Goal: Task Accomplishment & Management: Manage account settings

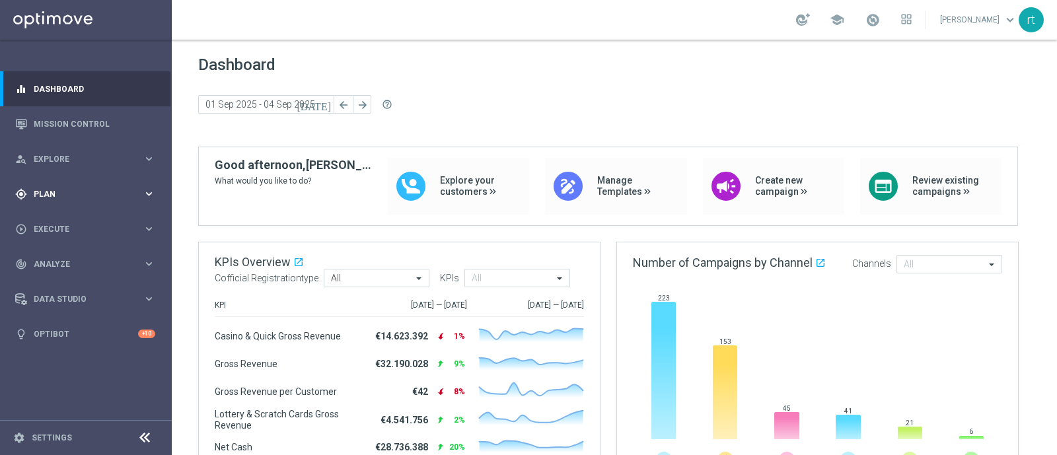
click at [42, 205] on div "gps_fixed Plan keyboard_arrow_right" at bounding box center [85, 193] width 170 height 35
click at [50, 213] on div "Target Groups" at bounding box center [102, 221] width 136 height 20
click at [49, 222] on link "Target Groups" at bounding box center [85, 221] width 103 height 11
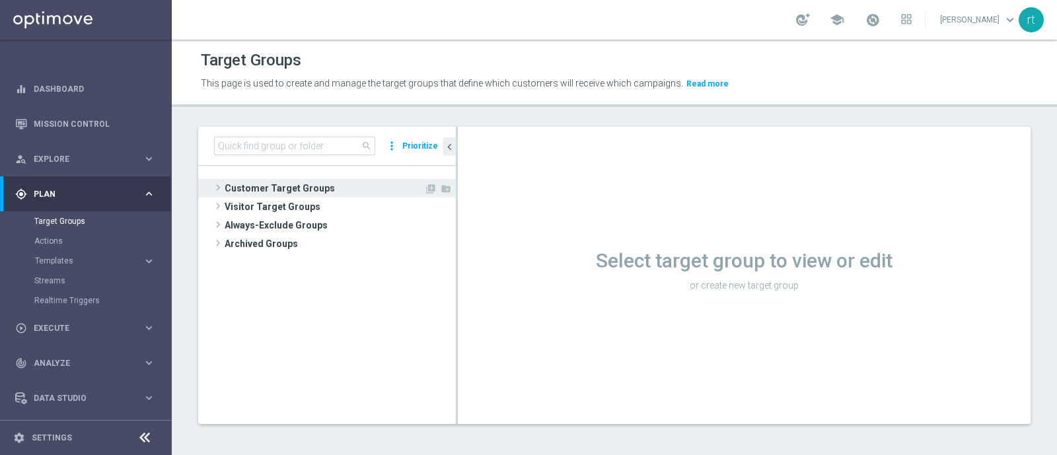
click at [314, 190] on span "Customer Target Groups" at bounding box center [325, 188] width 200 height 19
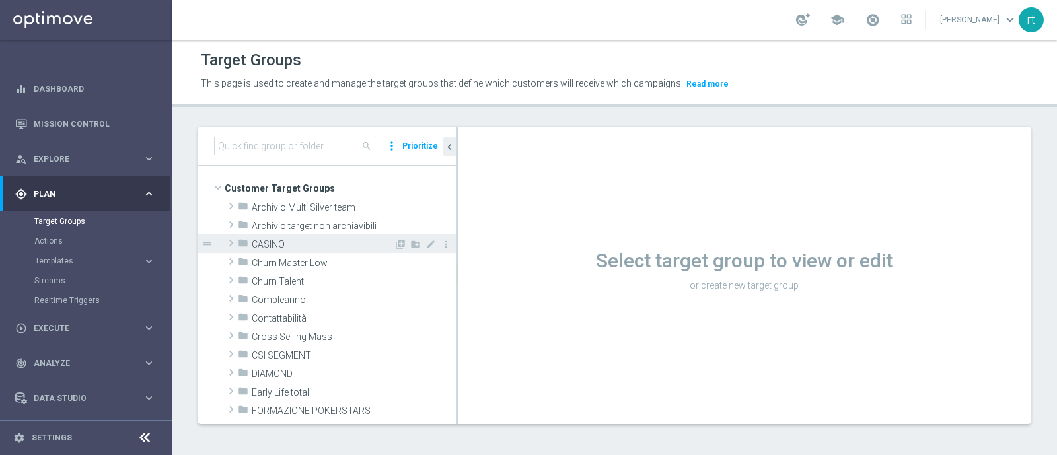
click at [280, 247] on span "CASINO" at bounding box center [323, 244] width 142 height 11
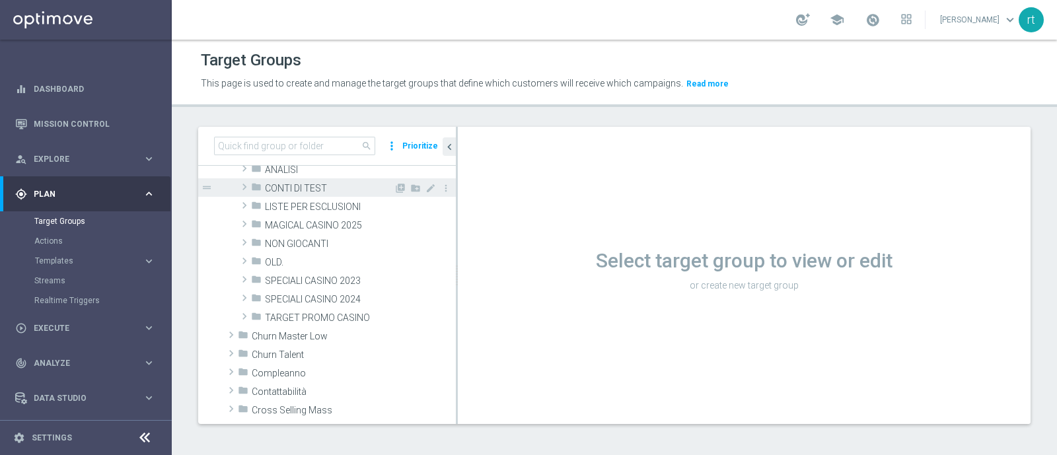
scroll to position [13, 0]
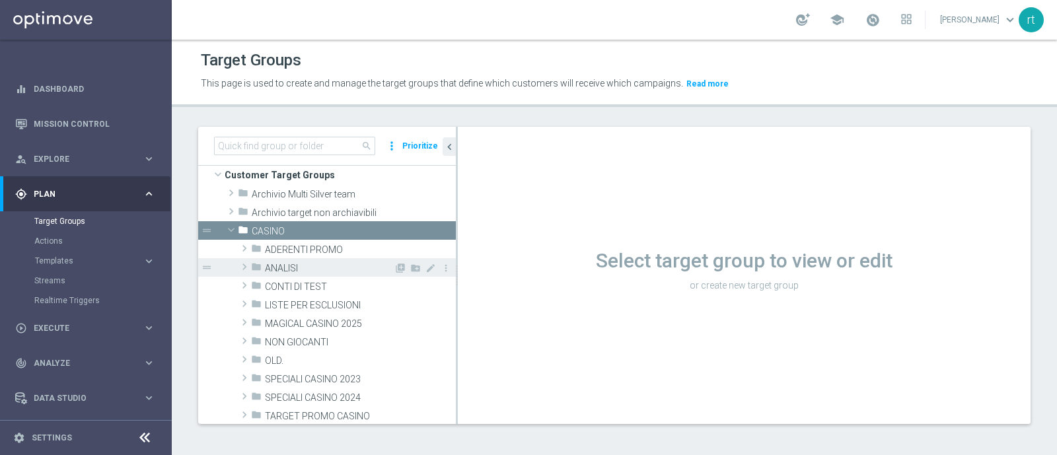
click at [302, 268] on span "ANALISI" at bounding box center [329, 268] width 129 height 11
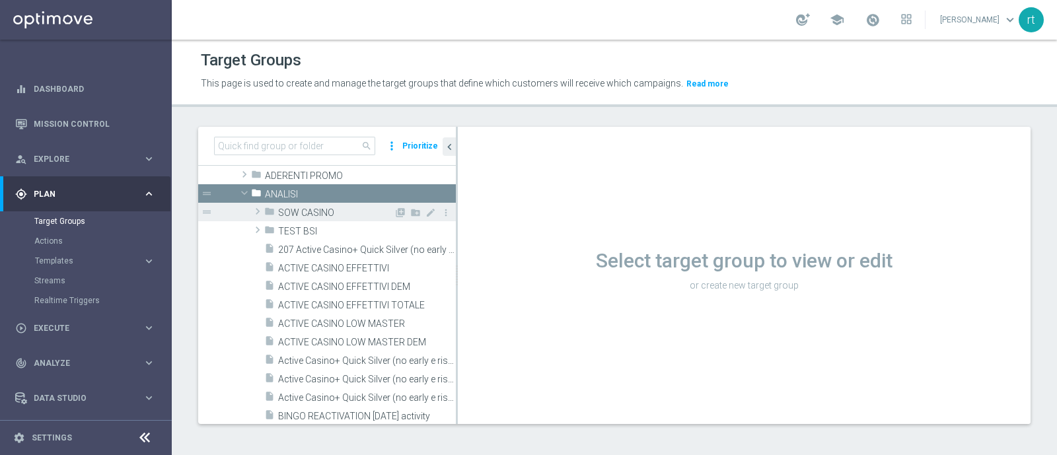
scroll to position [89, 0]
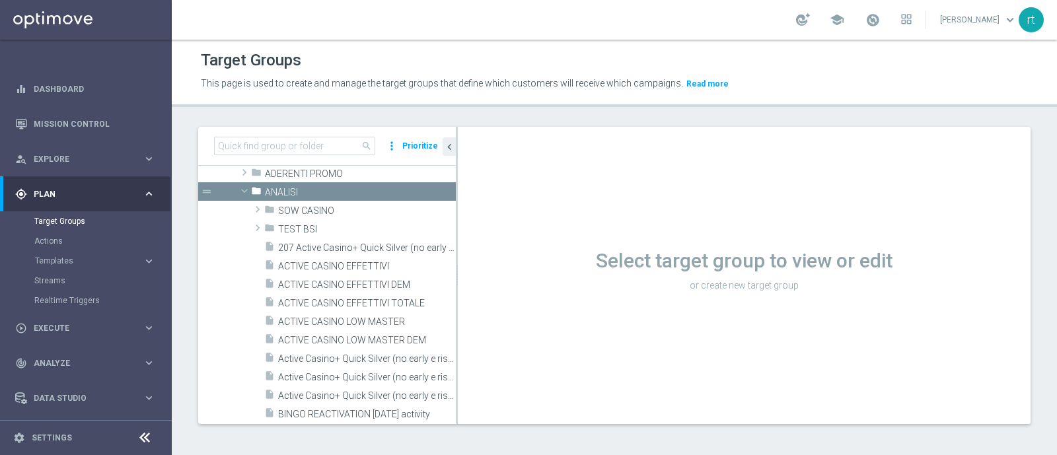
drag, startPoint x: 456, startPoint y: 317, endPoint x: 635, endPoint y: 349, distance: 181.8
click at [635, 349] on as-split "search more_vert Prioritize Customer Target Groups library_add create_new_folder" at bounding box center [614, 275] width 833 height 297
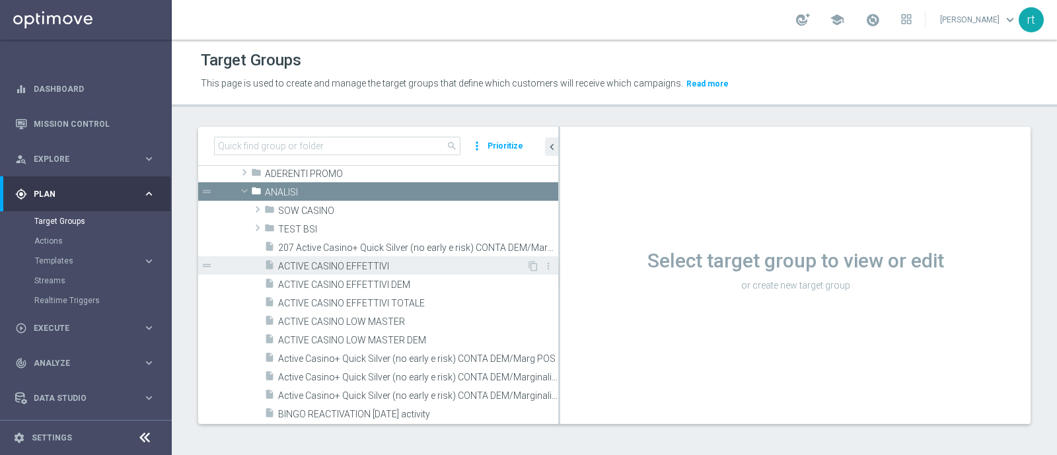
click at [332, 264] on span "ACTIVE CASINO EFFETTIVI" at bounding box center [402, 266] width 248 height 11
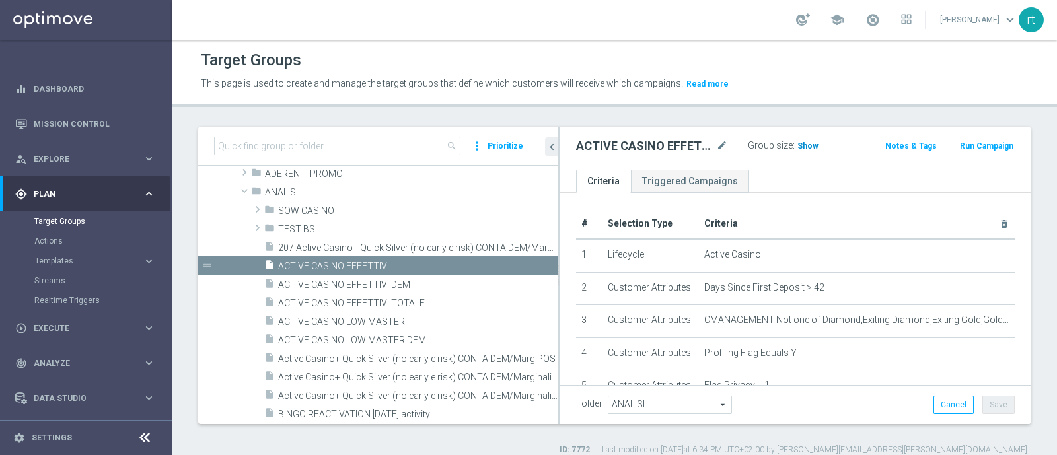
click at [803, 141] on span "Show" at bounding box center [808, 145] width 21 height 9
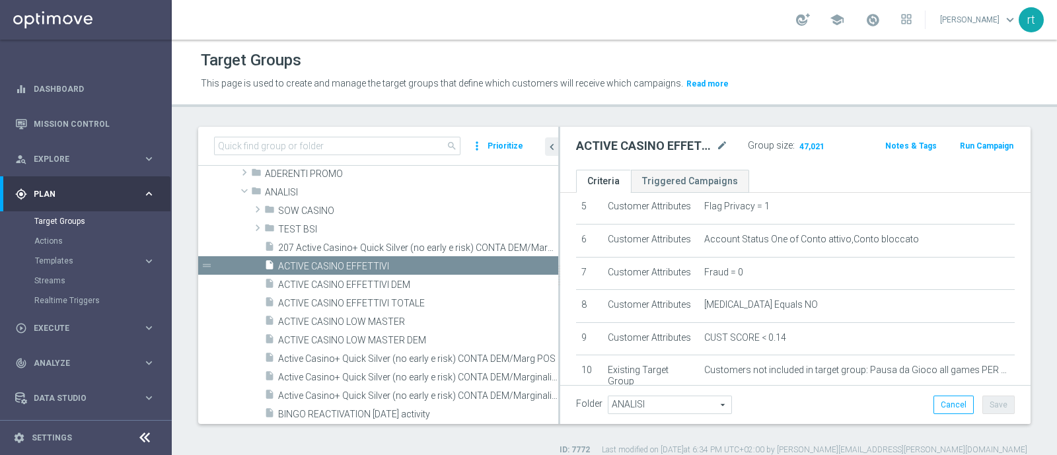
scroll to position [331, 0]
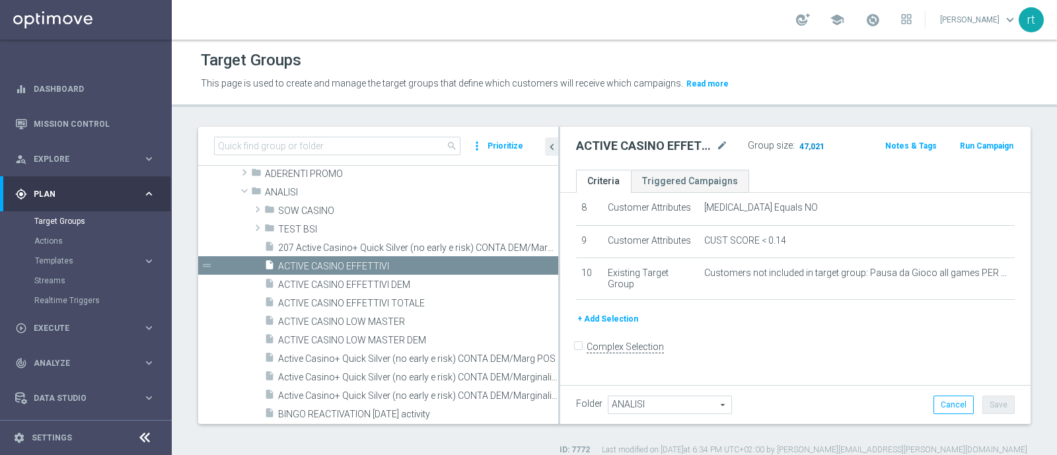
click at [798, 144] on span "47,021" at bounding box center [812, 147] width 28 height 13
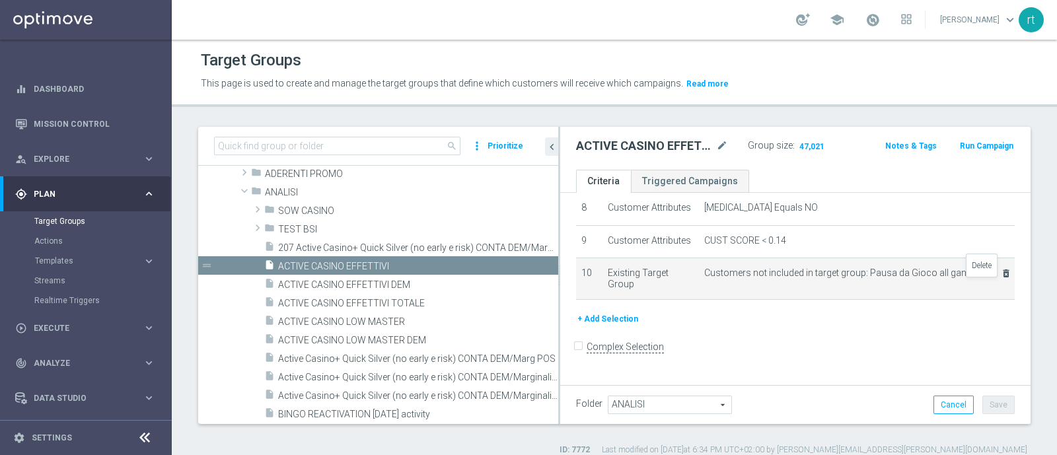
click at [1001, 279] on icon "delete_forever" at bounding box center [1006, 273] width 11 height 11
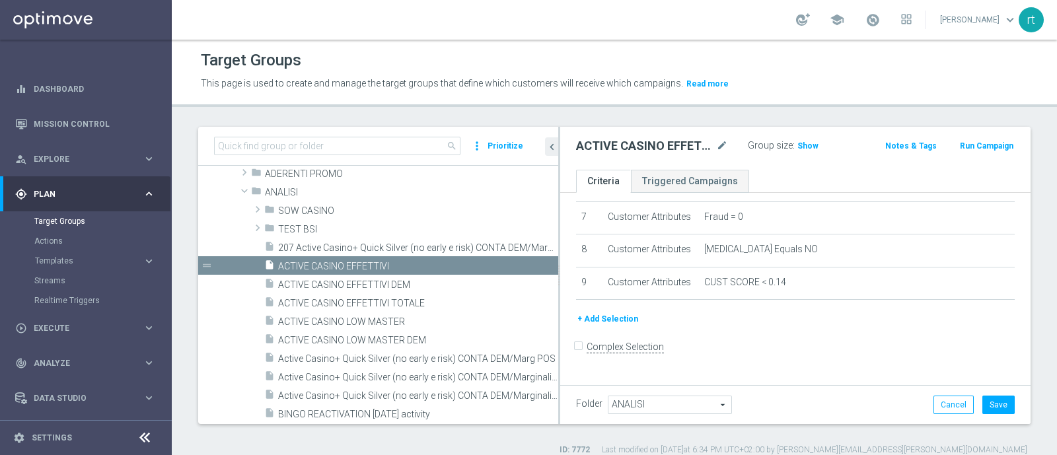
scroll to position [290, 0]
click at [601, 322] on button "+ Add Selection" at bounding box center [607, 319] width 63 height 15
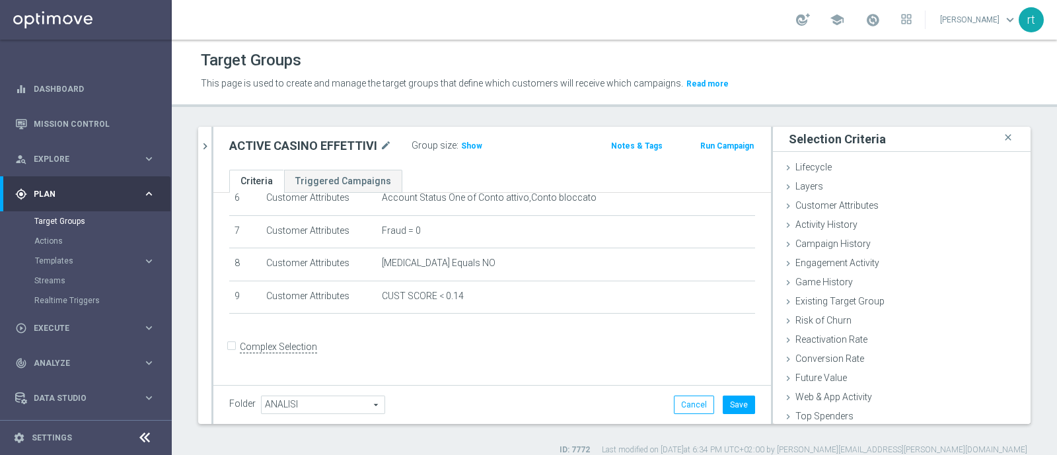
scroll to position [206, 0]
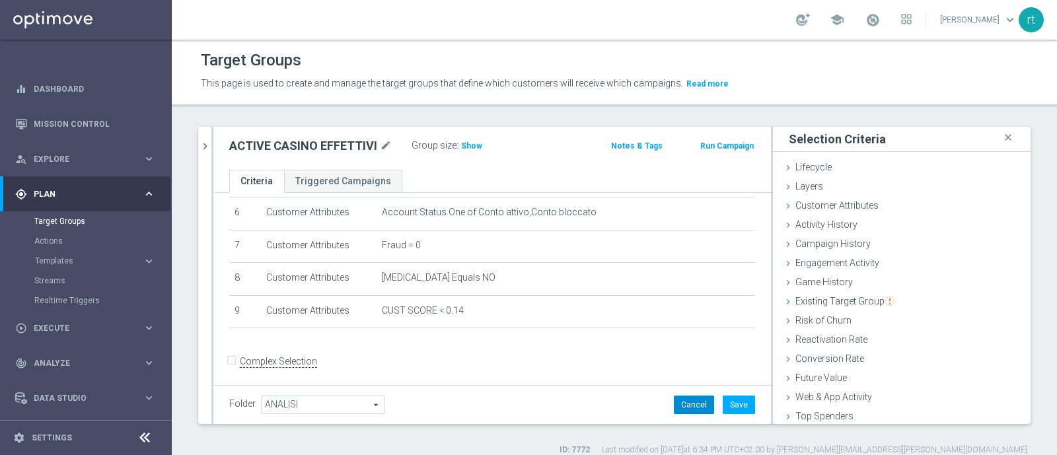
click at [685, 402] on button "Cancel" at bounding box center [694, 405] width 40 height 19
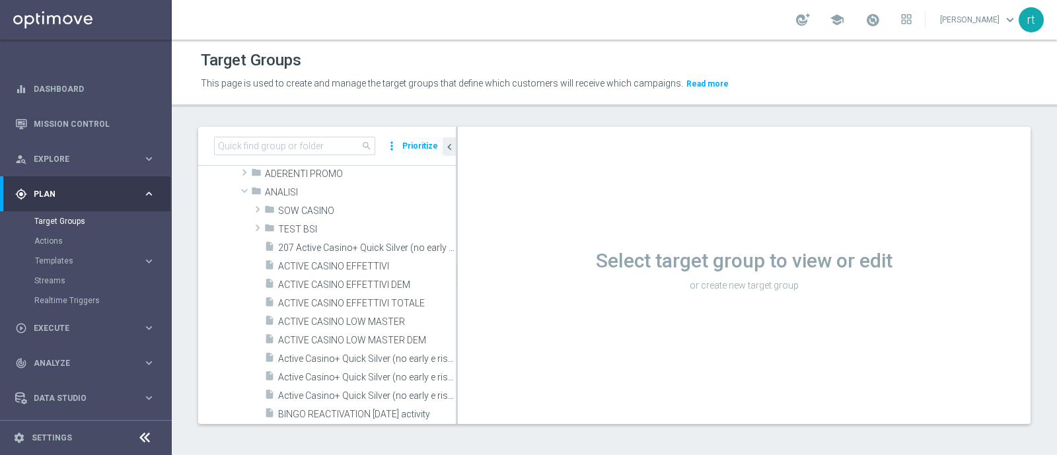
scroll to position [71, 0]
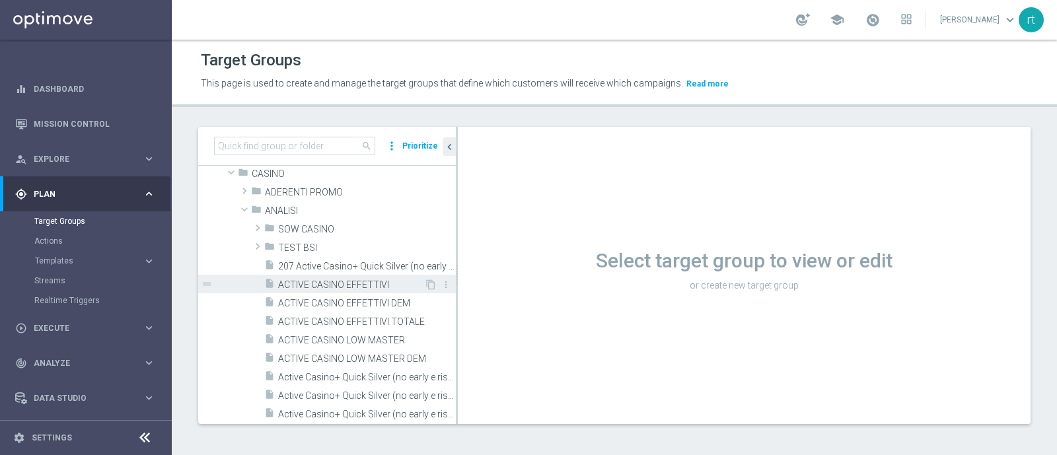
click at [324, 281] on span "ACTIVE CASINO EFFETTIVI" at bounding box center [351, 284] width 146 height 11
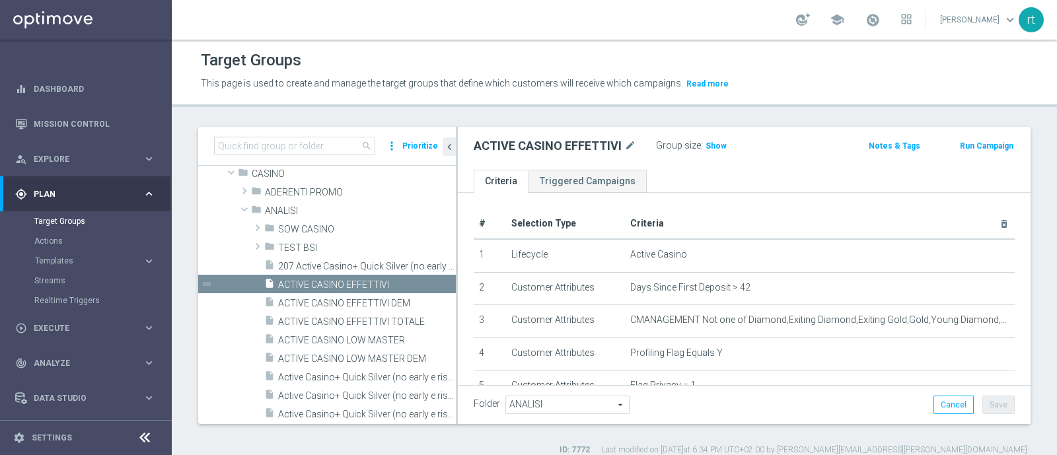
scroll to position [252, 0]
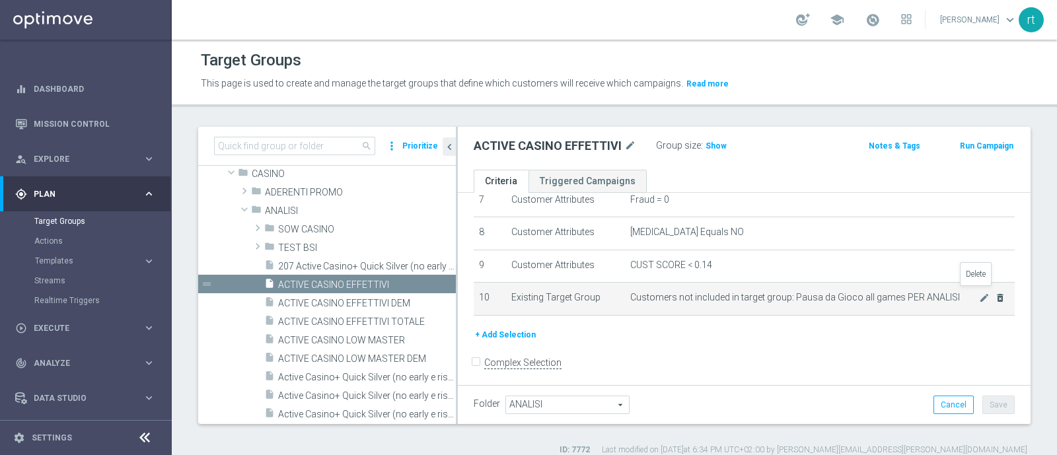
click at [995, 295] on icon "delete_forever" at bounding box center [1000, 298] width 11 height 11
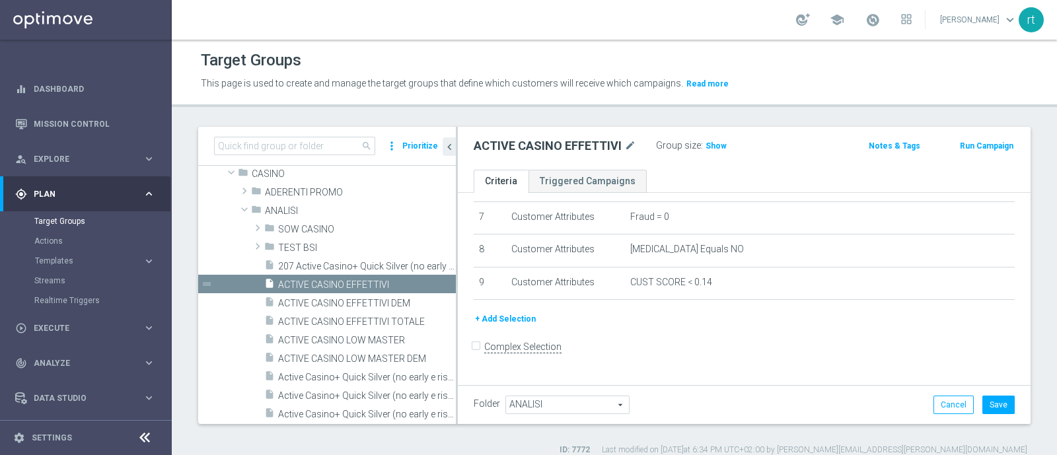
scroll to position [220, 0]
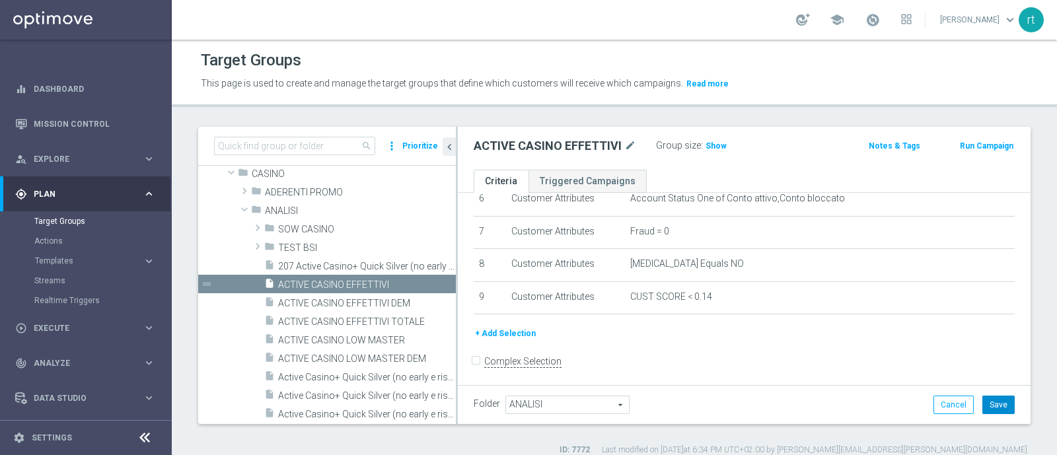
click at [988, 401] on button "Save" at bounding box center [999, 405] width 32 height 19
click at [710, 139] on h3 "Show" at bounding box center [716, 146] width 24 height 15
click at [716, 141] on span "47,203" at bounding box center [720, 147] width 28 height 13
click at [98, 120] on link "Mission Control" at bounding box center [95, 123] width 122 height 35
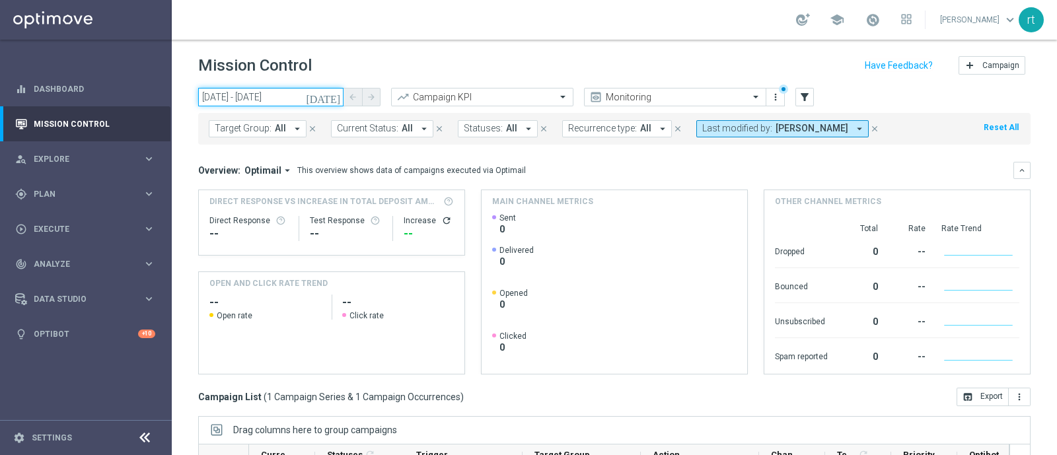
click at [288, 88] on input "19 Aug 2025 - 19 Aug 2025" at bounding box center [270, 97] width 145 height 19
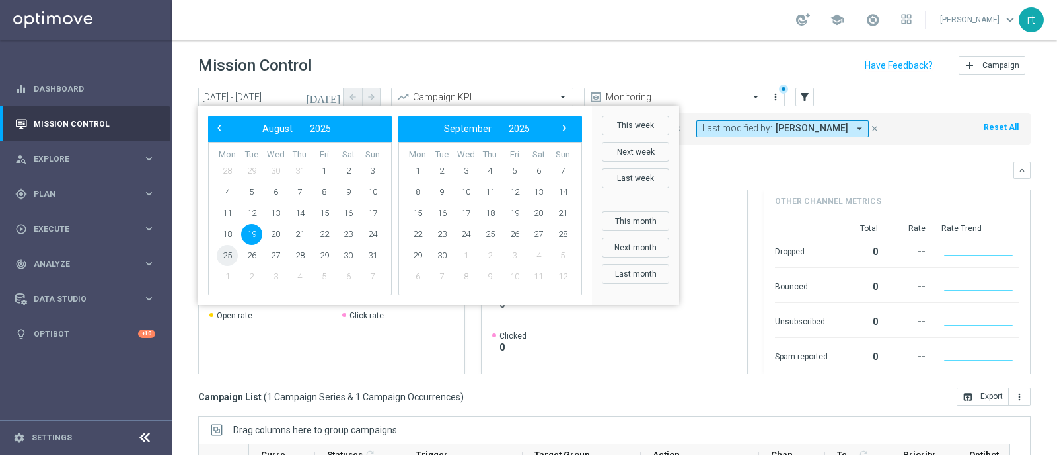
click at [231, 246] on span "25" at bounding box center [227, 255] width 21 height 21
type input "25 Aug 2025 - 25 Aug 2025"
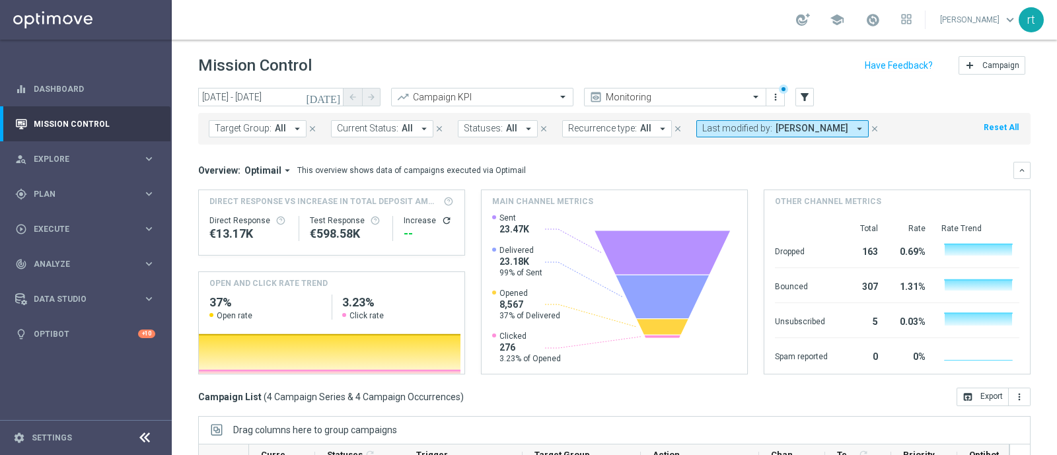
scroll to position [205, 0]
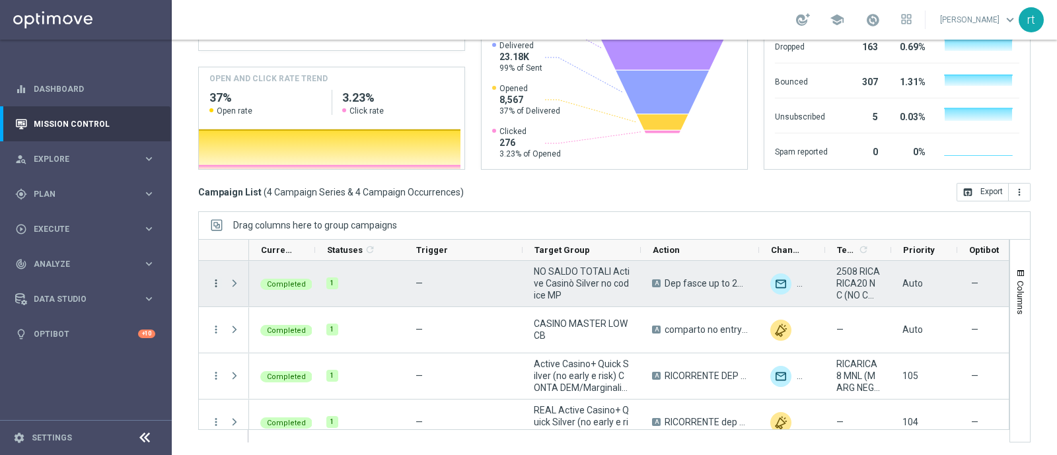
click at [218, 281] on icon "more_vert" at bounding box center [216, 284] width 12 height 12
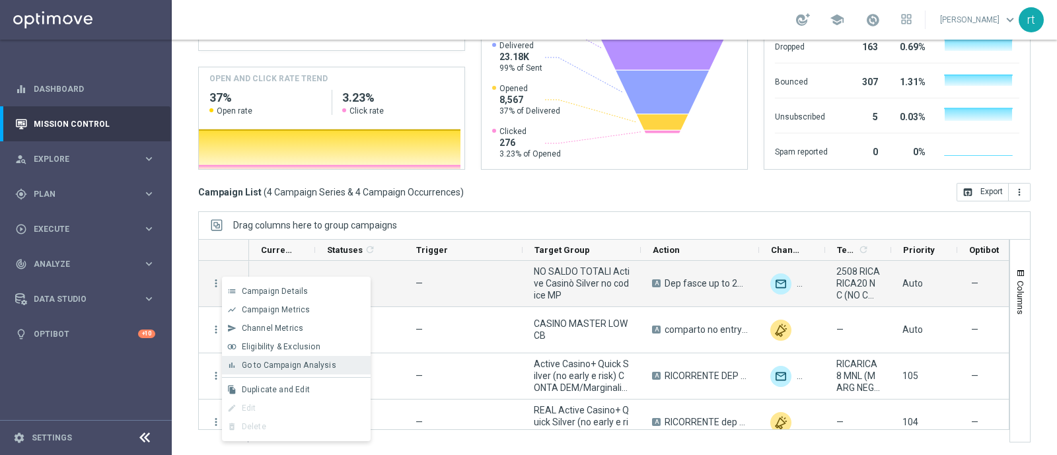
click at [257, 364] on span "Go to Campaign Analysis" at bounding box center [289, 365] width 94 height 9
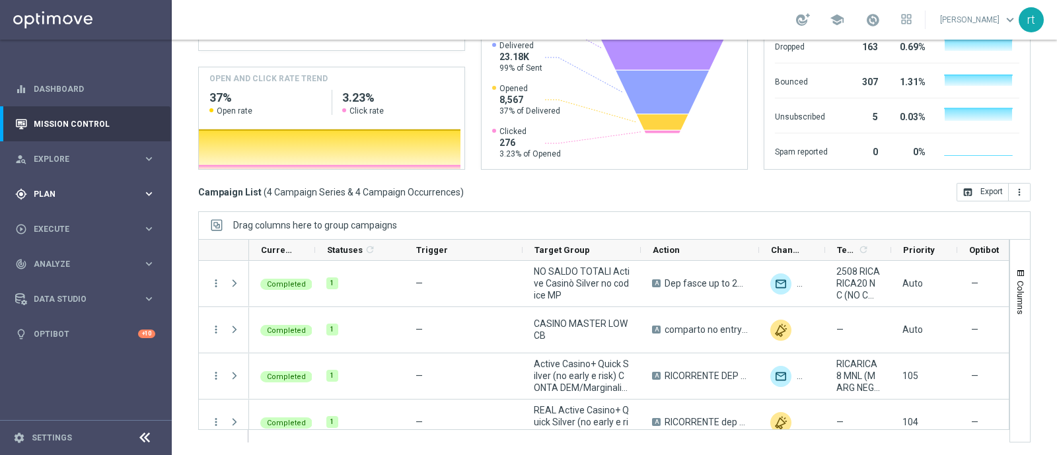
click at [53, 183] on div "gps_fixed Plan keyboard_arrow_right" at bounding box center [85, 193] width 170 height 35
click at [56, 219] on link "Target Groups" at bounding box center [85, 221] width 103 height 11
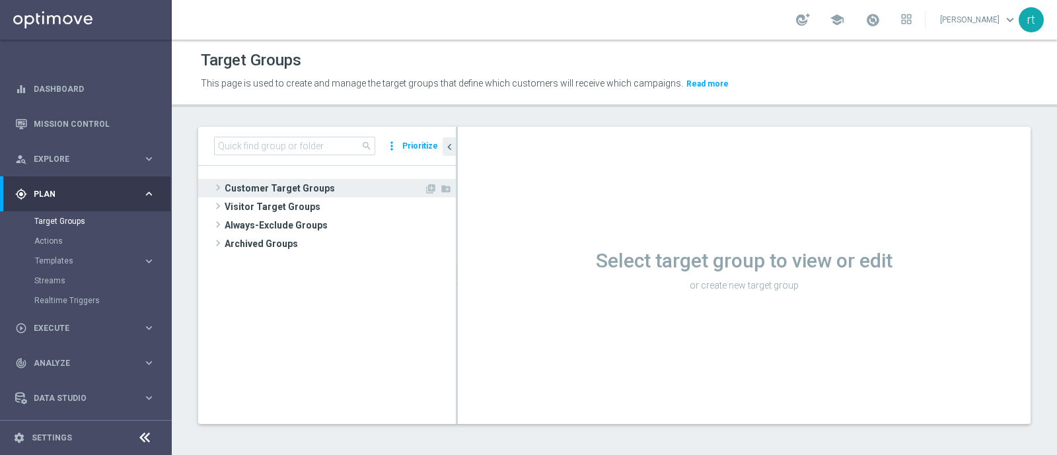
click at [299, 190] on span "Customer Target Groups" at bounding box center [325, 188] width 200 height 19
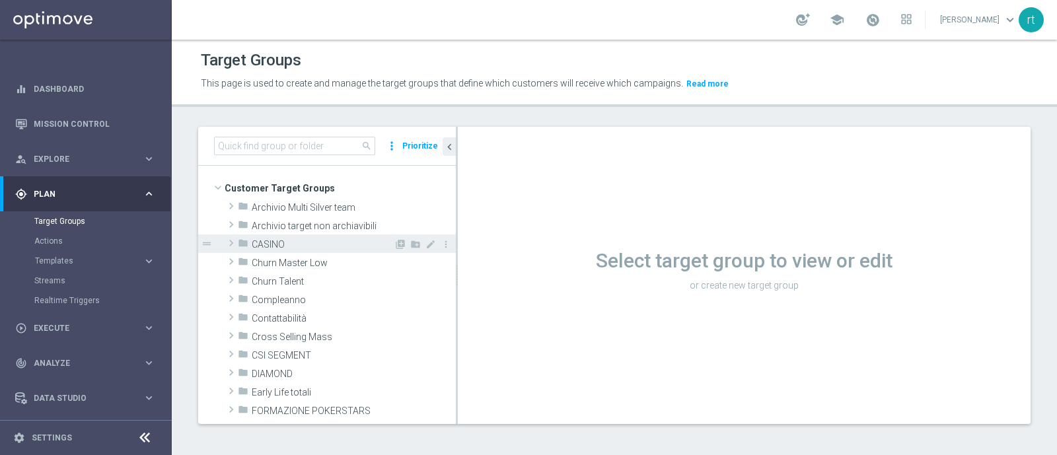
click at [295, 250] on div "folder CASINO" at bounding box center [316, 244] width 156 height 19
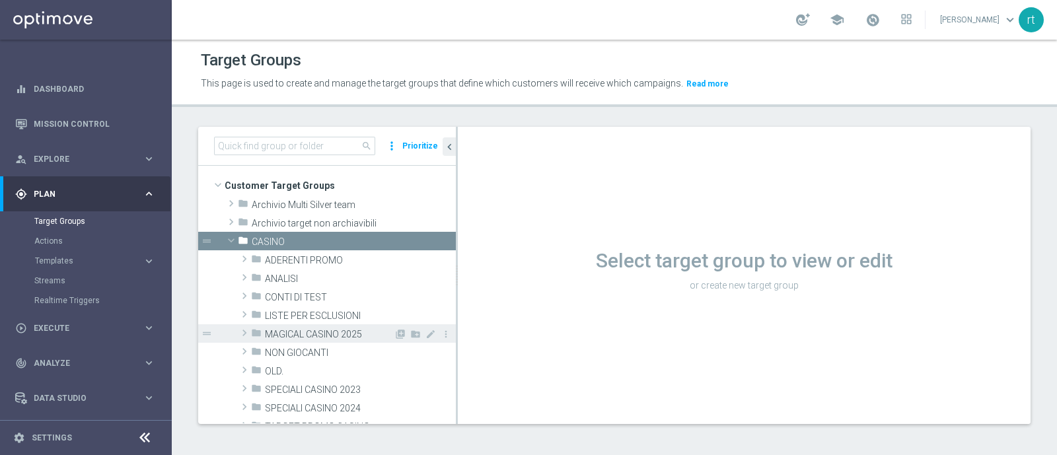
scroll to position [1, 0]
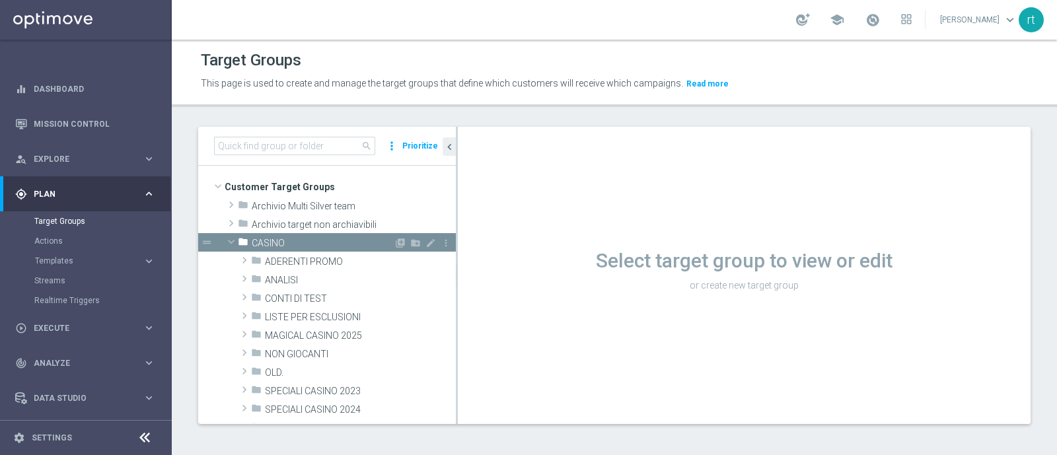
click at [331, 239] on span "CASINO" at bounding box center [323, 243] width 142 height 11
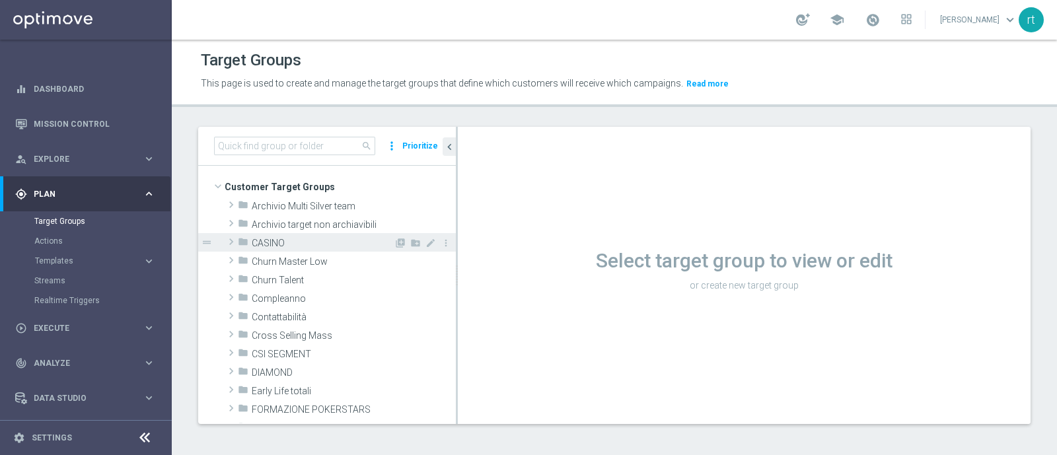
click at [304, 243] on span "CASINO" at bounding box center [323, 243] width 142 height 11
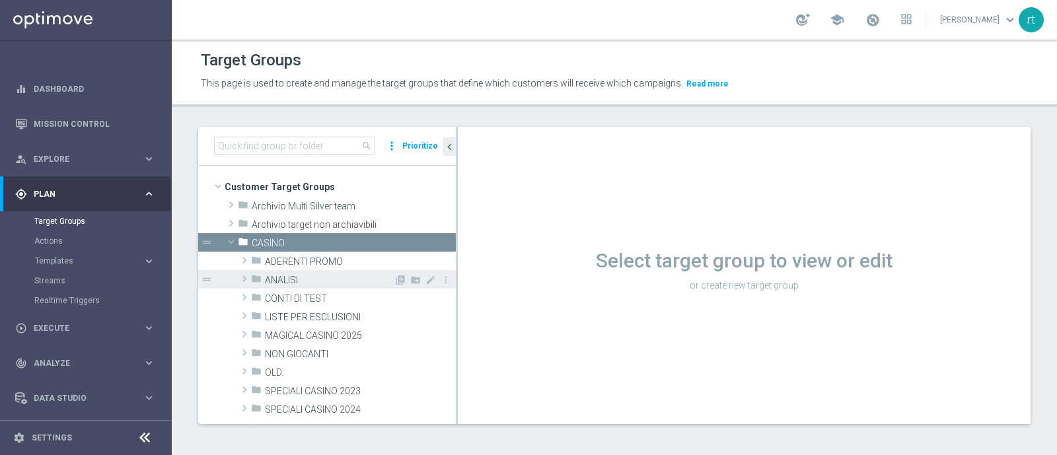
click at [301, 275] on span "ANALISI" at bounding box center [329, 280] width 129 height 11
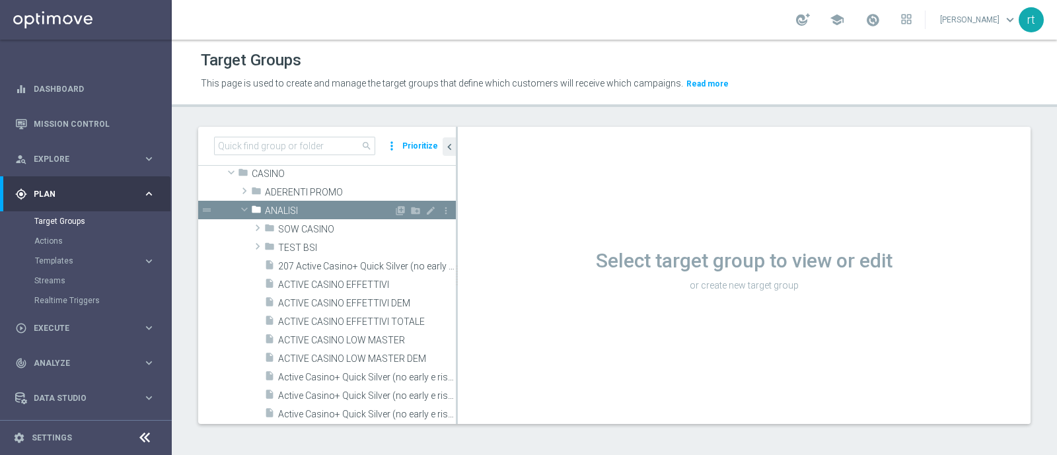
scroll to position [72, 0]
click at [324, 289] on div "insert_drive_file ACTIVE CASINO EFFETTIVI" at bounding box center [344, 283] width 160 height 19
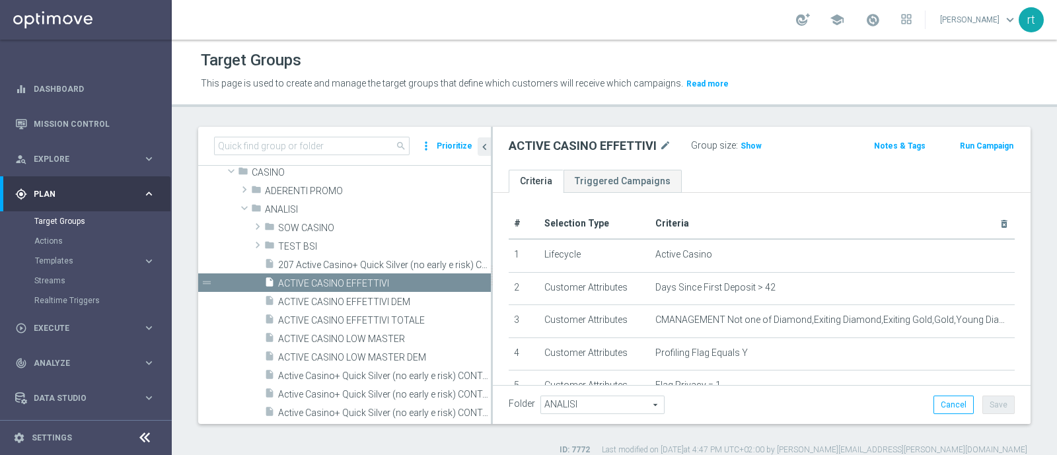
drag, startPoint x: 456, startPoint y: 241, endPoint x: 500, endPoint y: 248, distance: 45.0
click at [493, 248] on div at bounding box center [492, 275] width 2 height 297
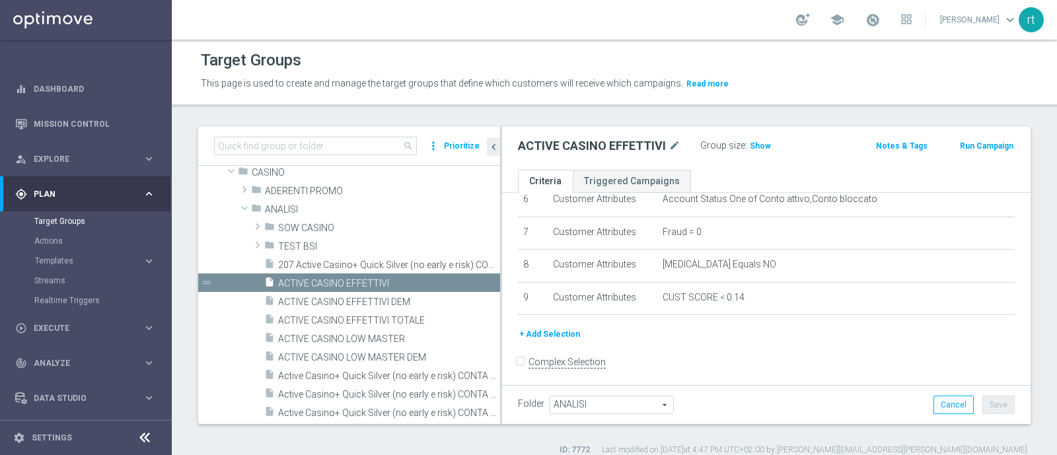
click at [550, 331] on button "+ Add Selection" at bounding box center [549, 334] width 63 height 15
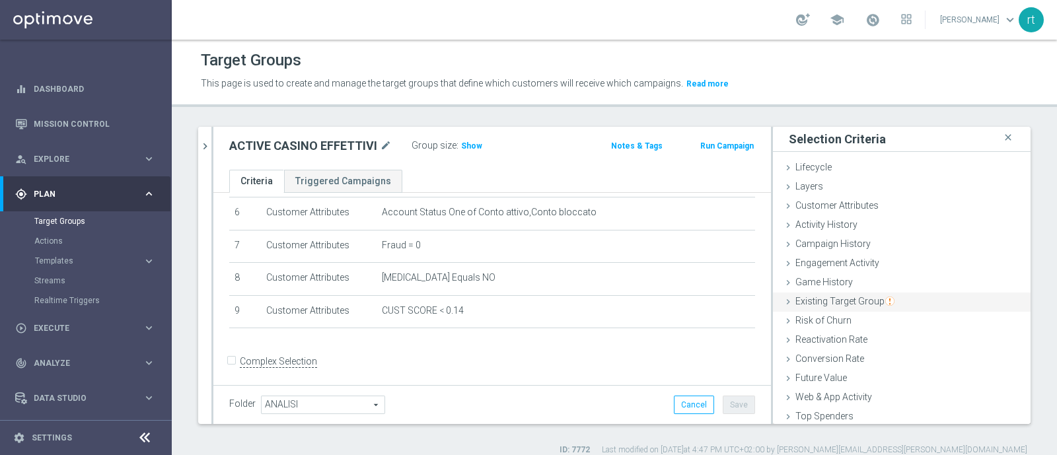
click at [820, 303] on span "Existing Target Group" at bounding box center [845, 301] width 99 height 11
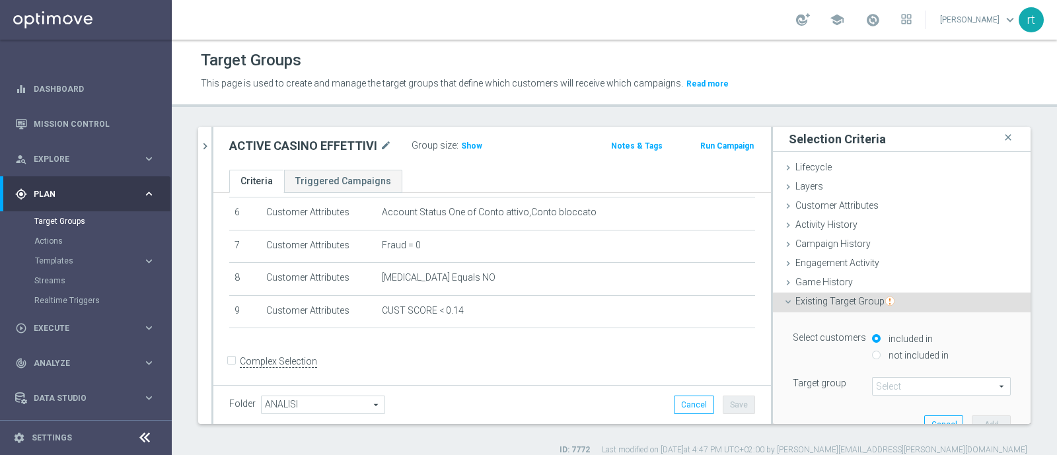
click at [872, 353] on input "not included in" at bounding box center [876, 355] width 9 height 9
radio input "true"
click at [873, 385] on span at bounding box center [941, 386] width 137 height 17
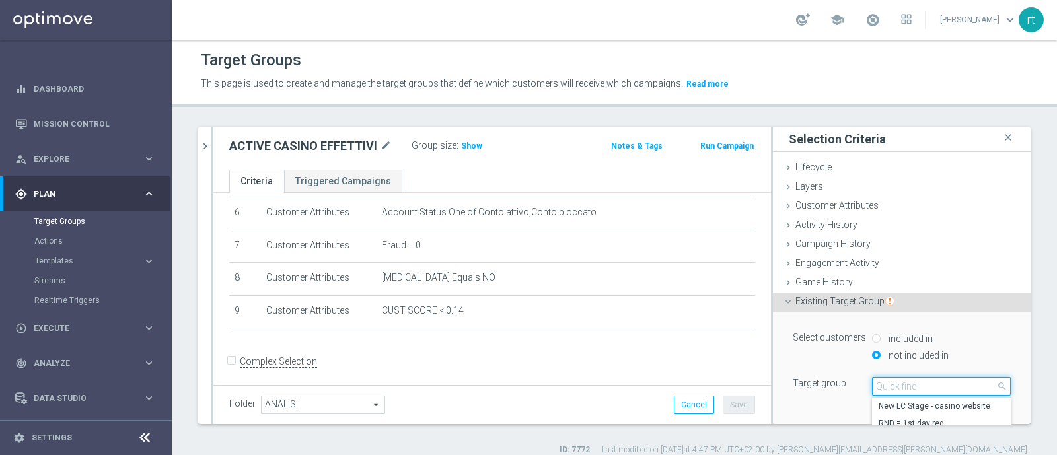
click at [873, 385] on input "search" at bounding box center [941, 386] width 139 height 19
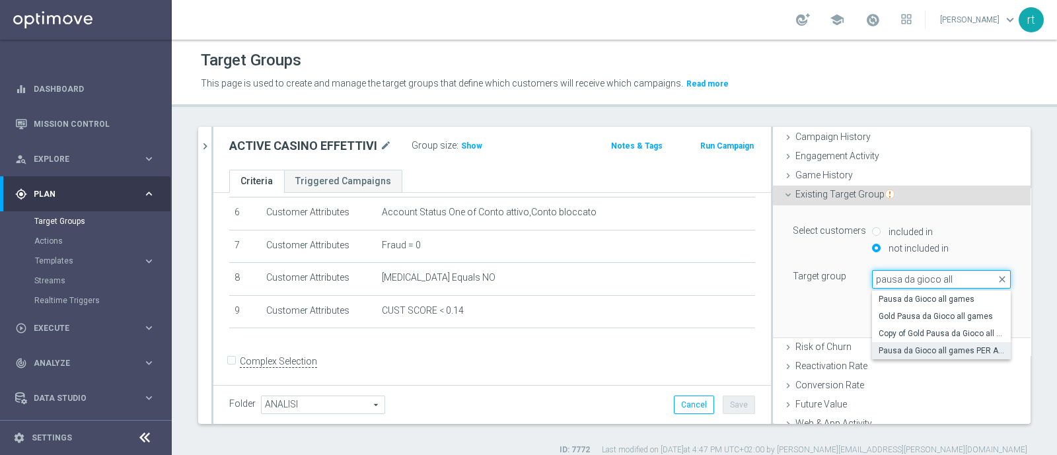
type input "pausa da gioco all"
click at [885, 348] on span "Pausa da Gioco all games PER ANALISI" at bounding box center [942, 351] width 126 height 11
type input "Pausa da Gioco all games PER ANALISI"
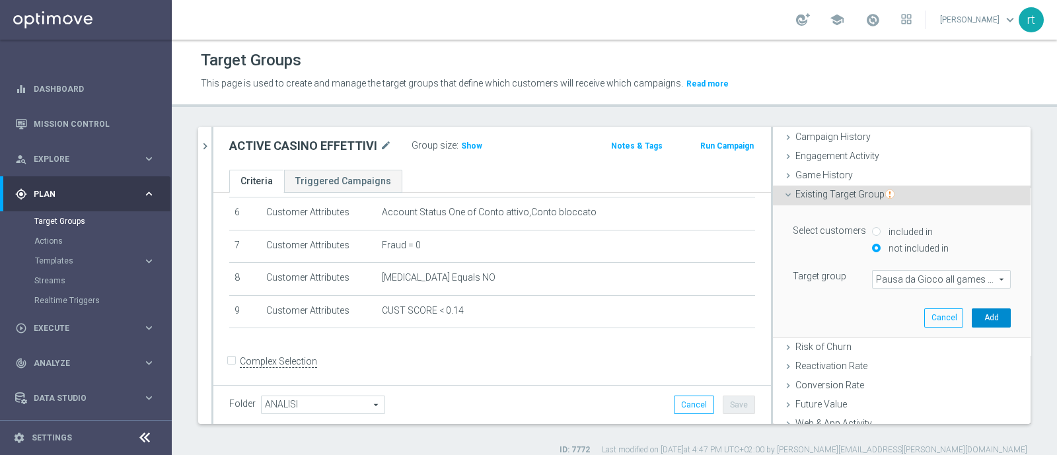
click at [972, 322] on button "Add" at bounding box center [991, 318] width 39 height 19
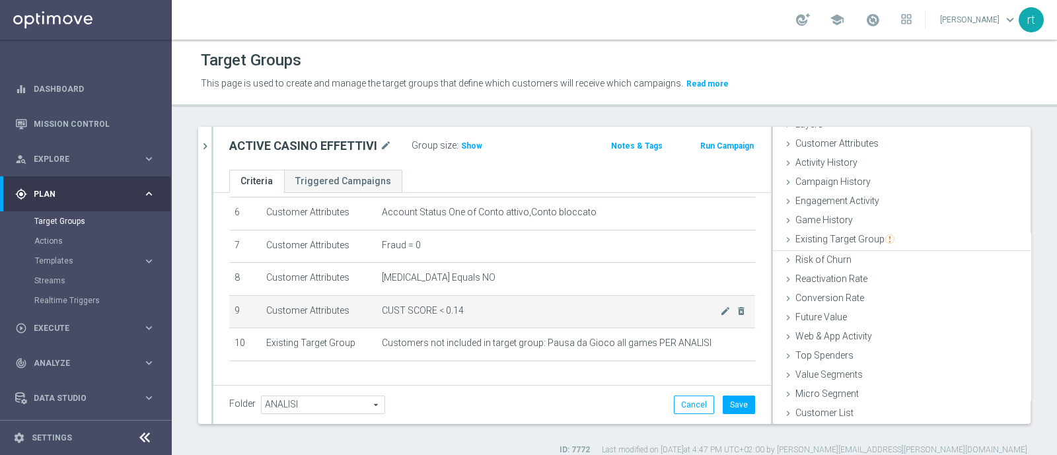
scroll to position [61, 0]
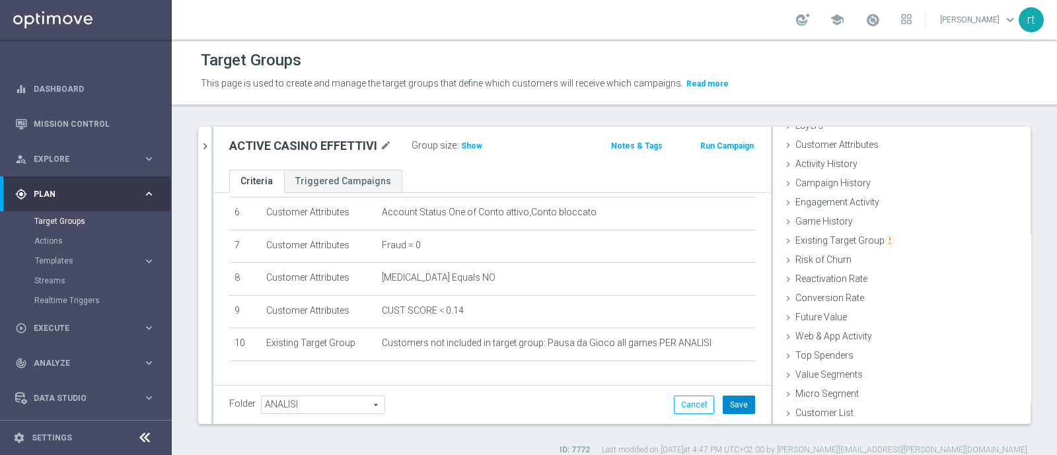
click at [727, 412] on button "Save" at bounding box center [739, 405] width 32 height 19
click at [337, 13] on div "school roberto tucci keyboard_arrow_down rt" at bounding box center [614, 20] width 885 height 40
click at [542, 21] on div "school roberto tucci keyboard_arrow_down rt" at bounding box center [614, 20] width 885 height 40
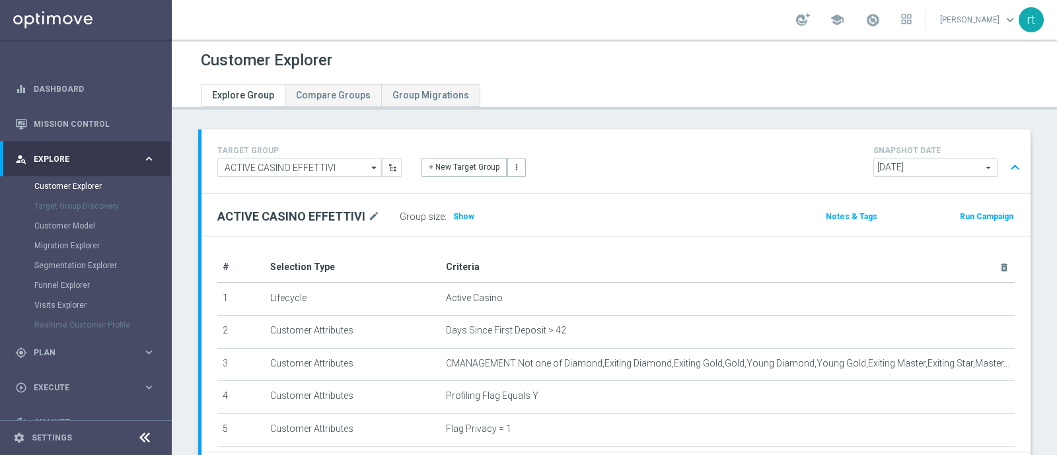
click at [877, 169] on span "2025-09-02" at bounding box center [935, 167] width 123 height 17
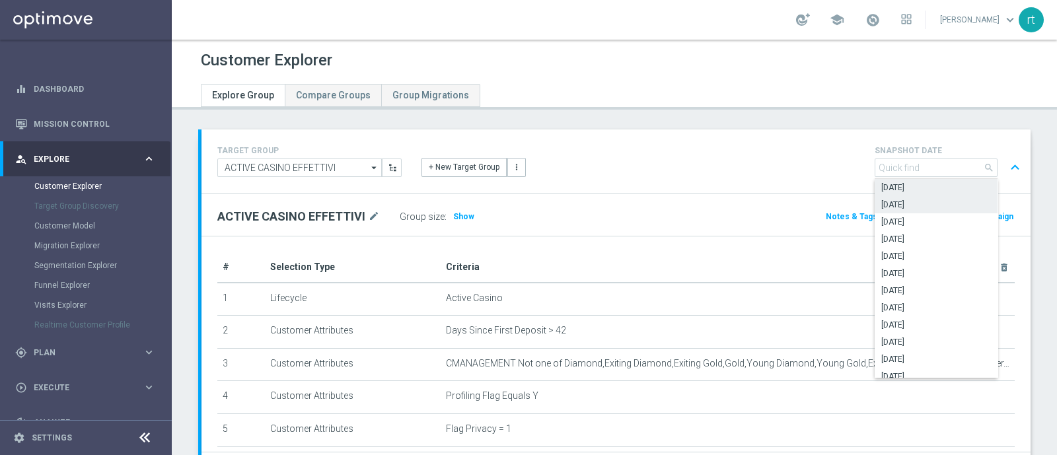
click at [900, 206] on span "[DATE]" at bounding box center [936, 205] width 110 height 11
type input "[DATE]"
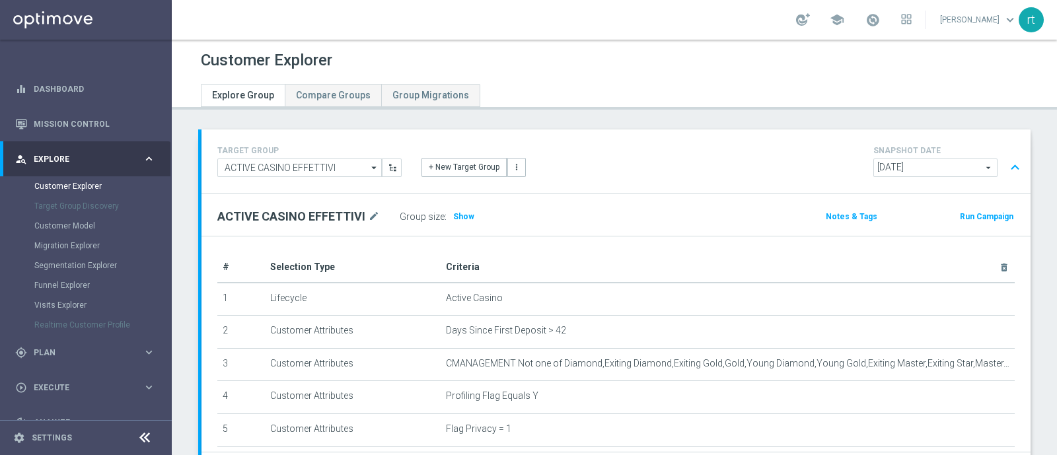
scroll to position [118, 0]
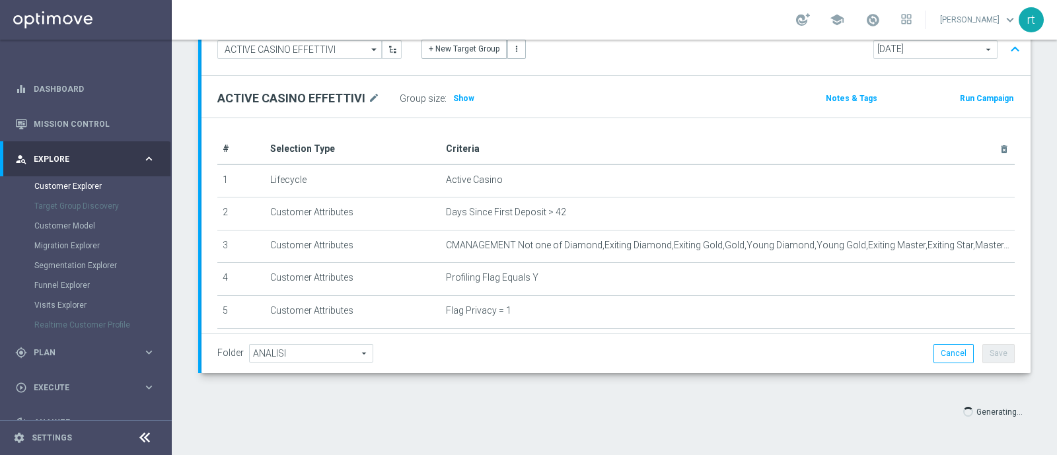
click at [698, 355] on div "Folder ANALISI ANALISI arrow_drop_down search Cancel Save Saving..." at bounding box center [616, 353] width 798 height 19
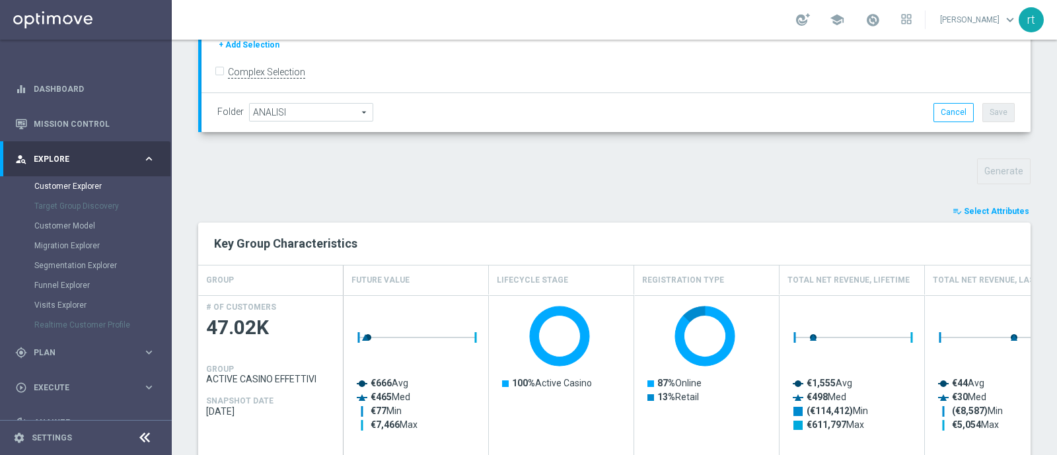
scroll to position [0, 0]
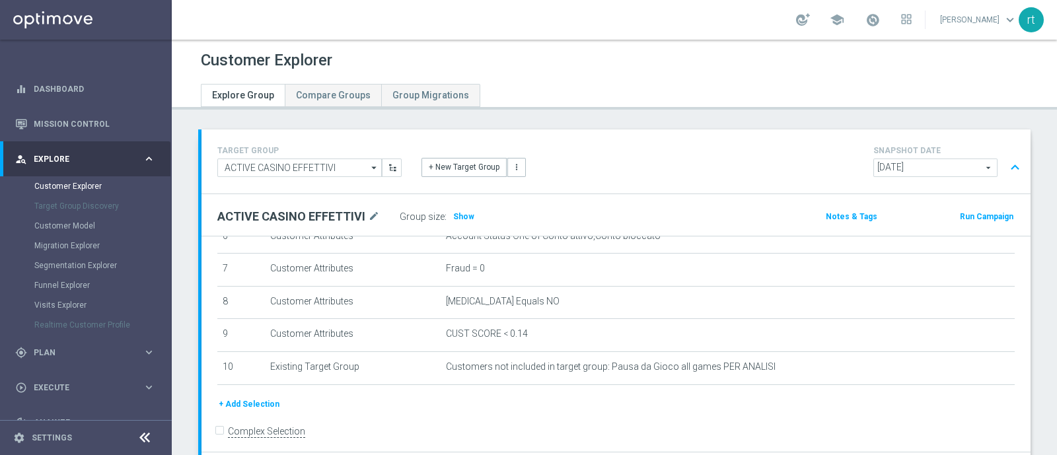
click at [898, 160] on span "2025-08-23" at bounding box center [935, 167] width 123 height 17
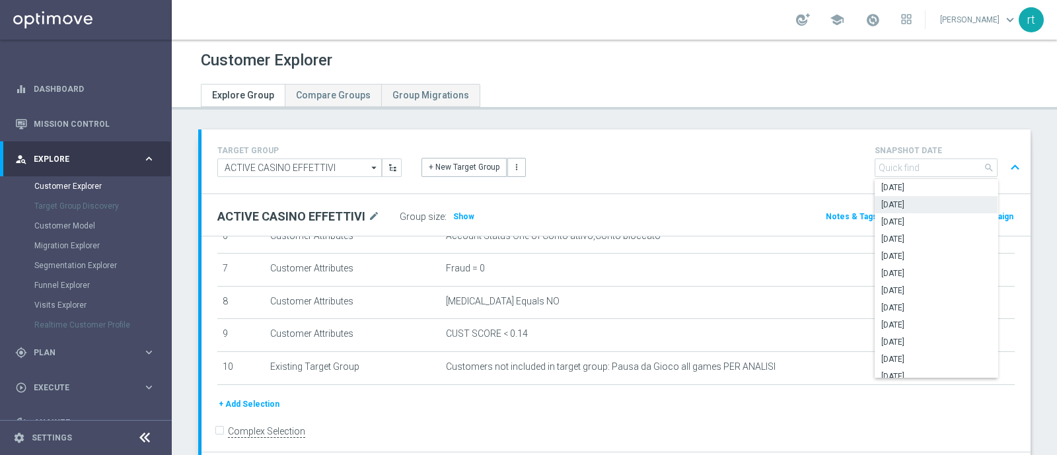
click at [895, 203] on span "2025-08-23" at bounding box center [936, 205] width 110 height 11
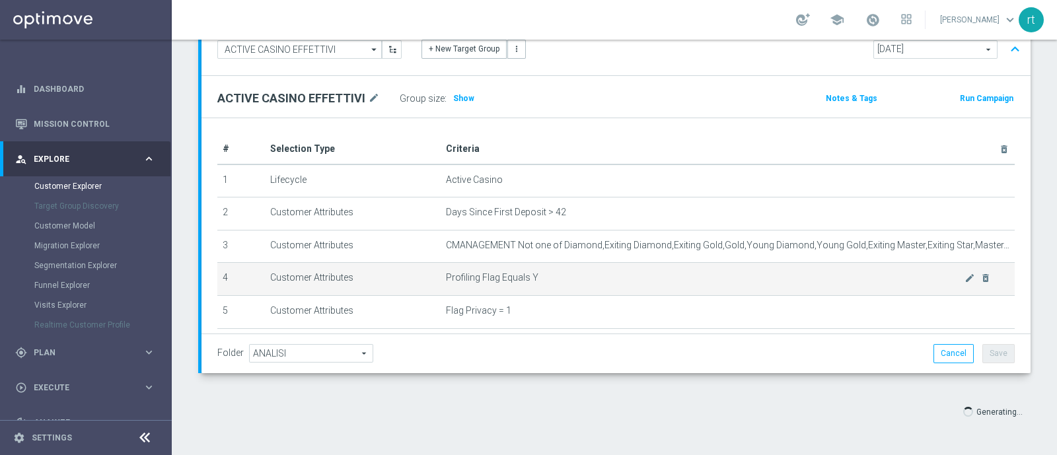
scroll to position [226, 0]
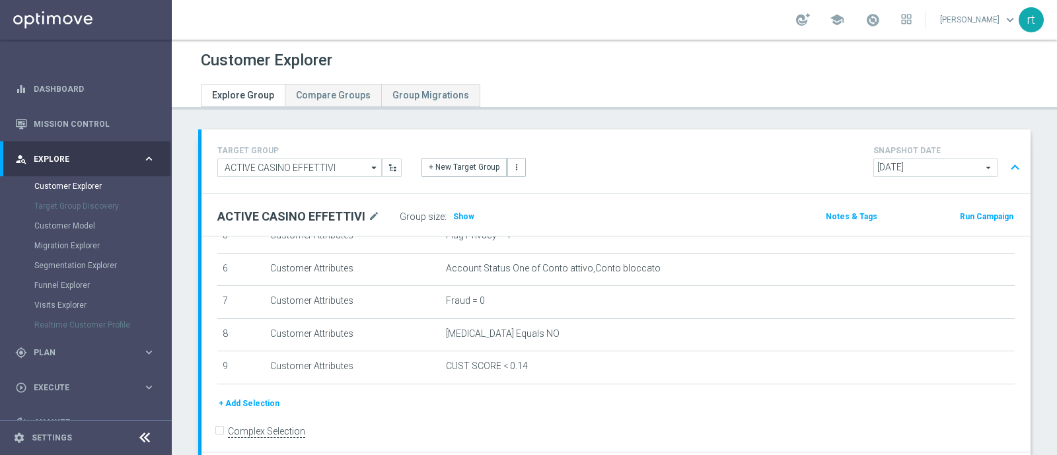
click at [905, 163] on span "2025-09-02" at bounding box center [935, 167] width 123 height 17
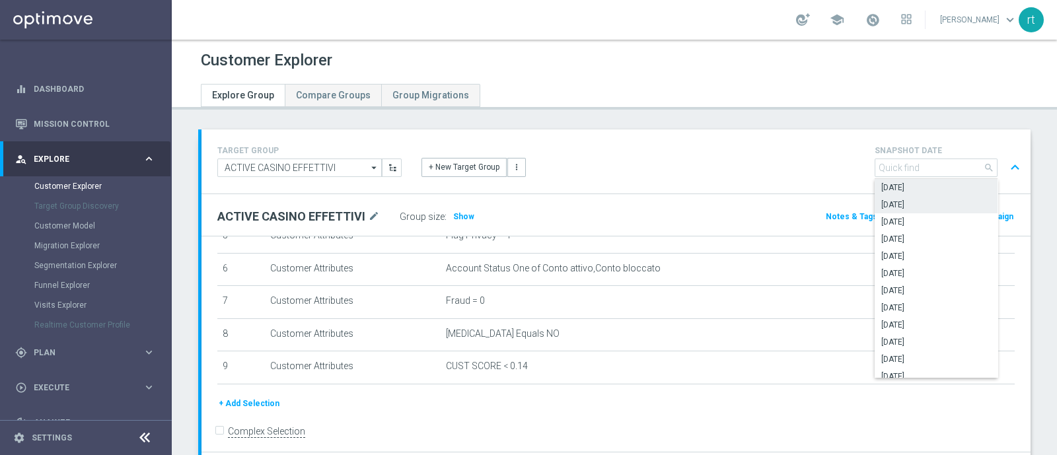
click at [905, 204] on span "2025-08-23" at bounding box center [936, 205] width 110 height 11
type input "2025-08-23"
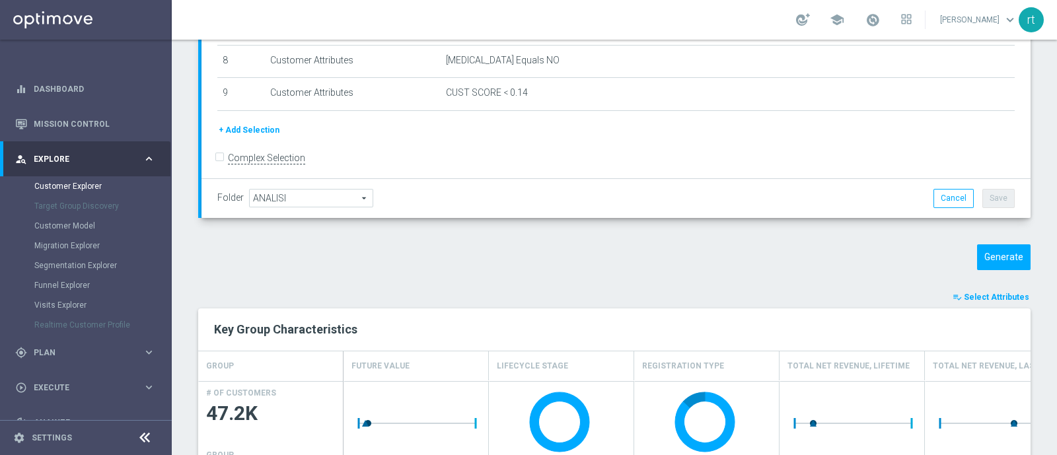
scroll to position [282, 0]
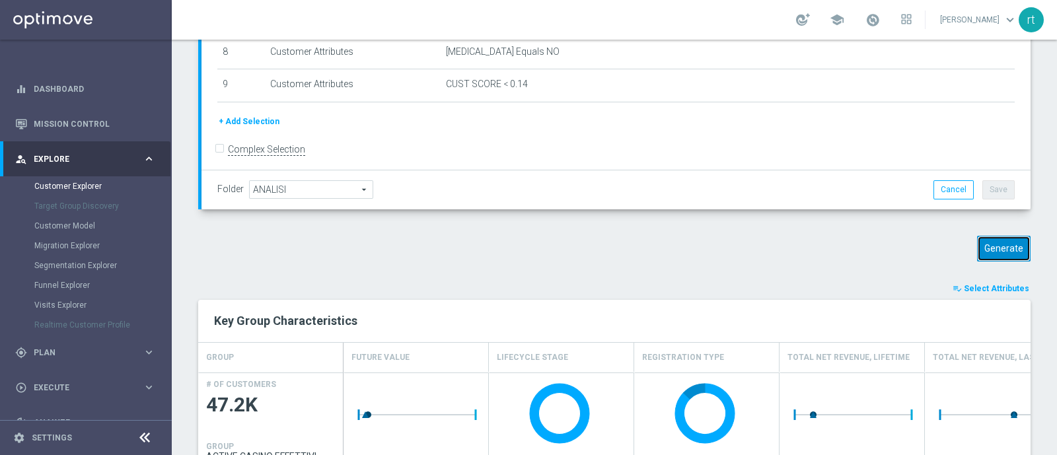
click at [984, 251] on button "Generate" at bounding box center [1004, 249] width 54 height 26
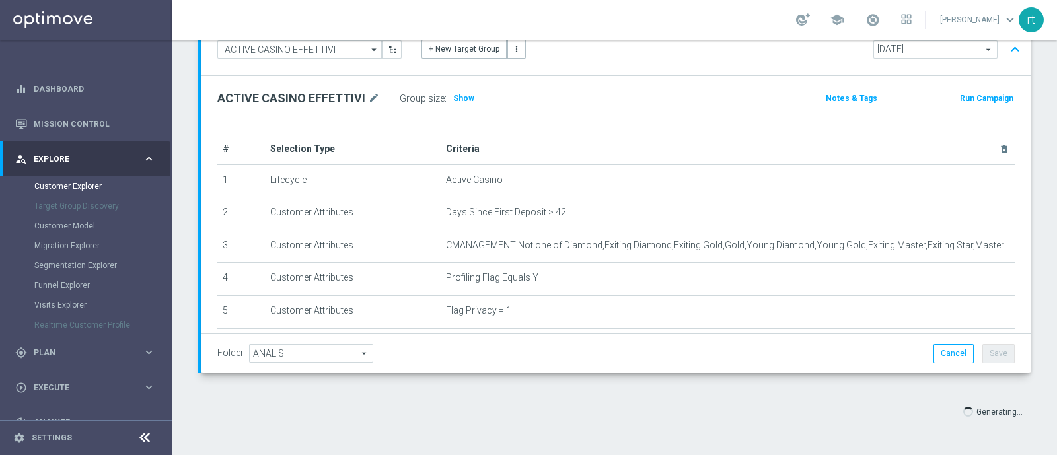
scroll to position [194, 0]
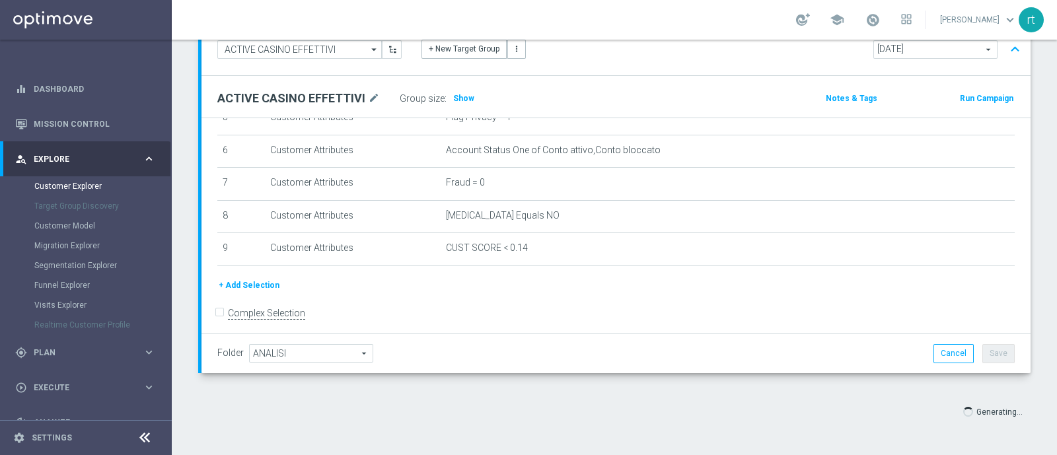
type input "Select"
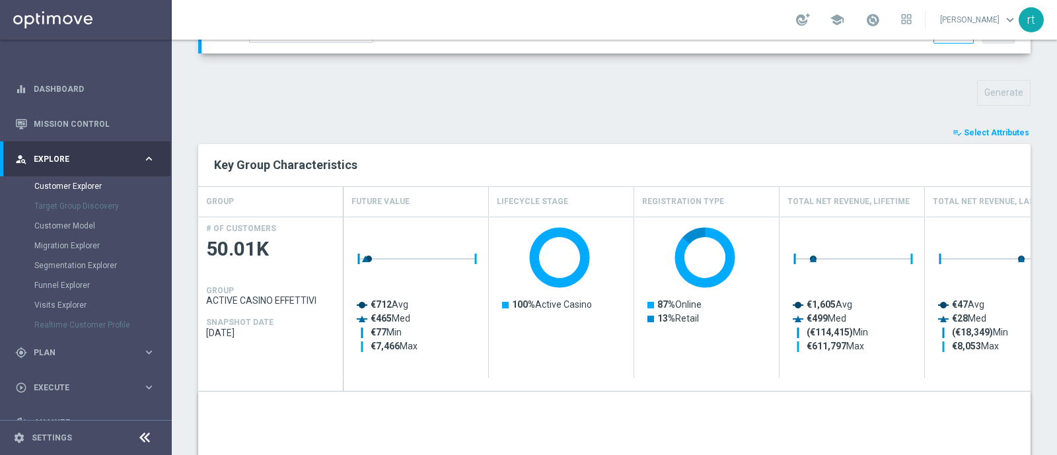
scroll to position [433, 0]
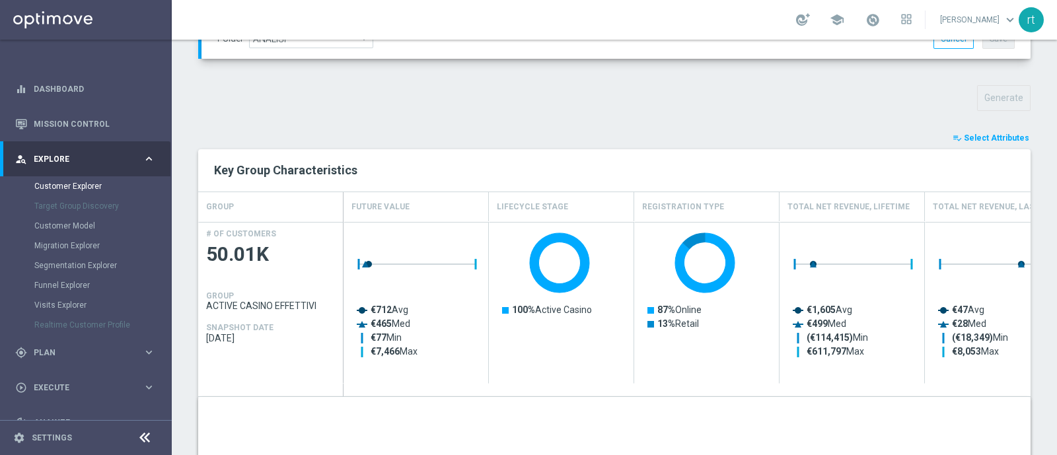
click at [994, 137] on span "Select Attributes" at bounding box center [996, 137] width 65 height 9
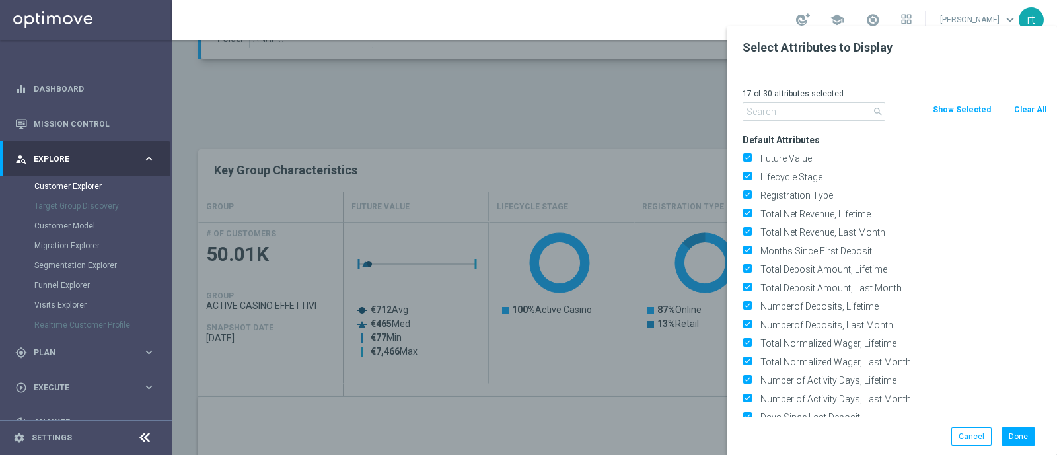
click at [1027, 110] on button "Clear All" at bounding box center [1030, 109] width 35 height 15
checkbox input "false"
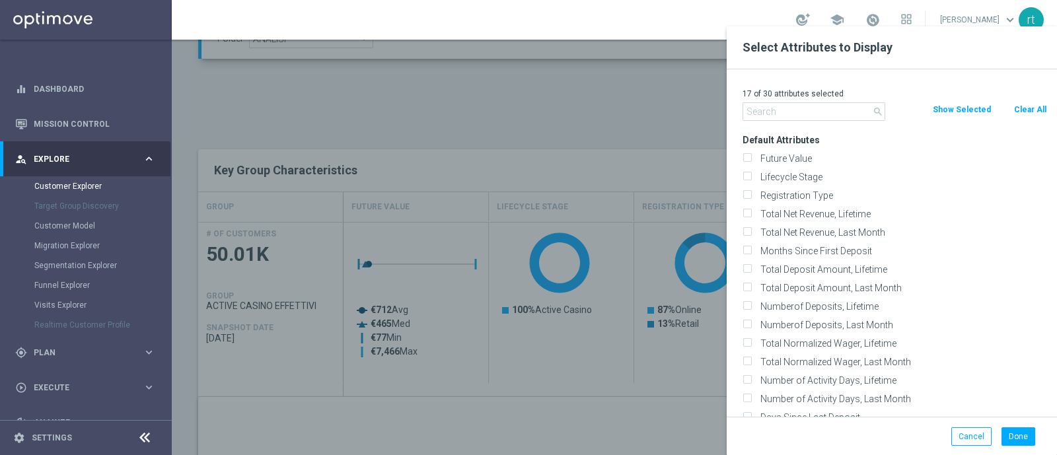
checkbox input "false"
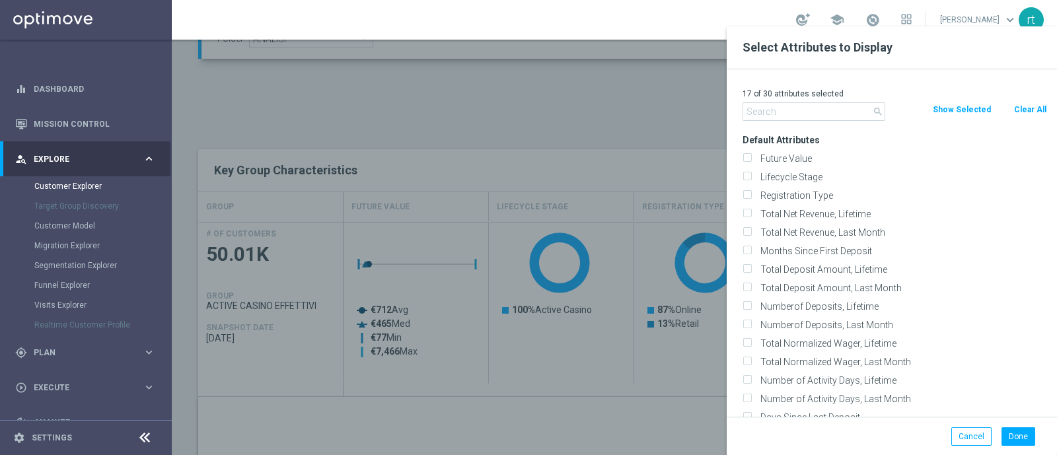
checkbox input "false"
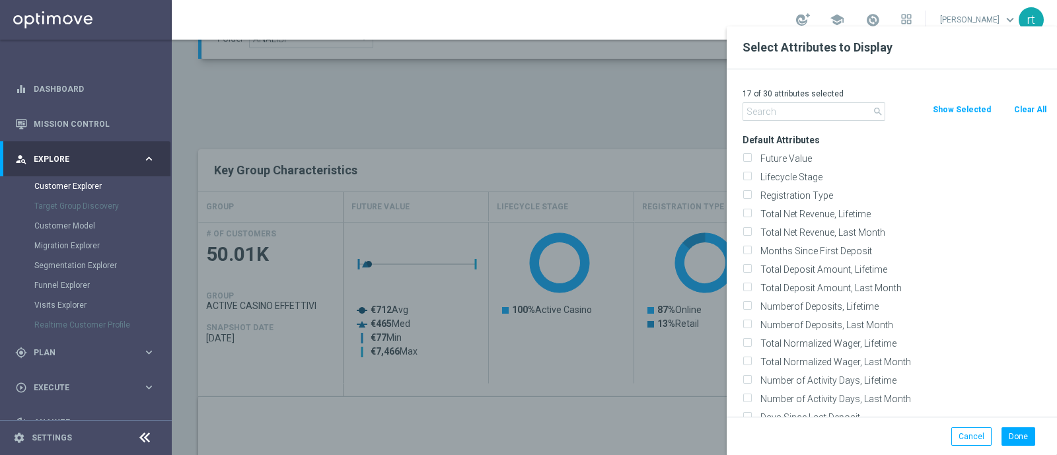
checkbox input "false"
click at [813, 182] on label "Lifecycle Stage" at bounding box center [901, 177] width 291 height 12
click at [751, 182] on input "Lifecycle Stage" at bounding box center [747, 178] width 9 height 9
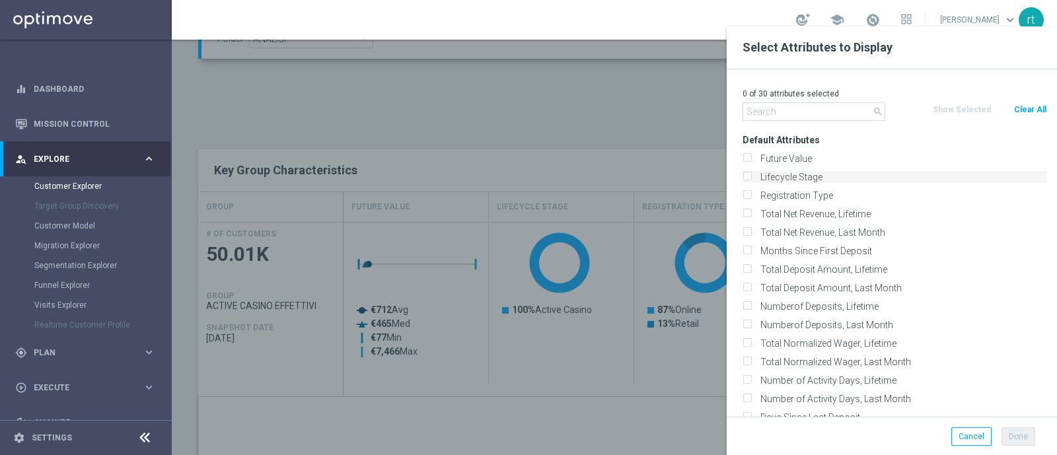
checkbox input "true"
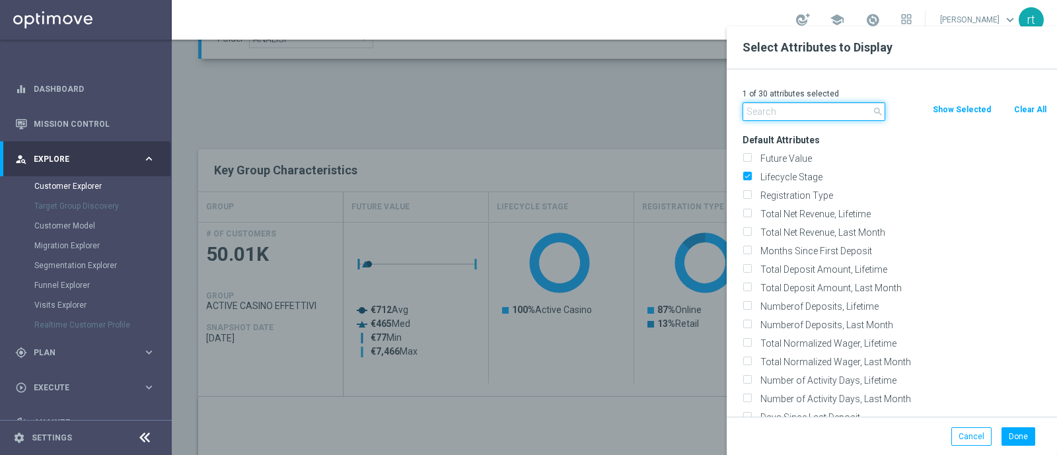
click at [794, 107] on input "text" at bounding box center [814, 111] width 143 height 19
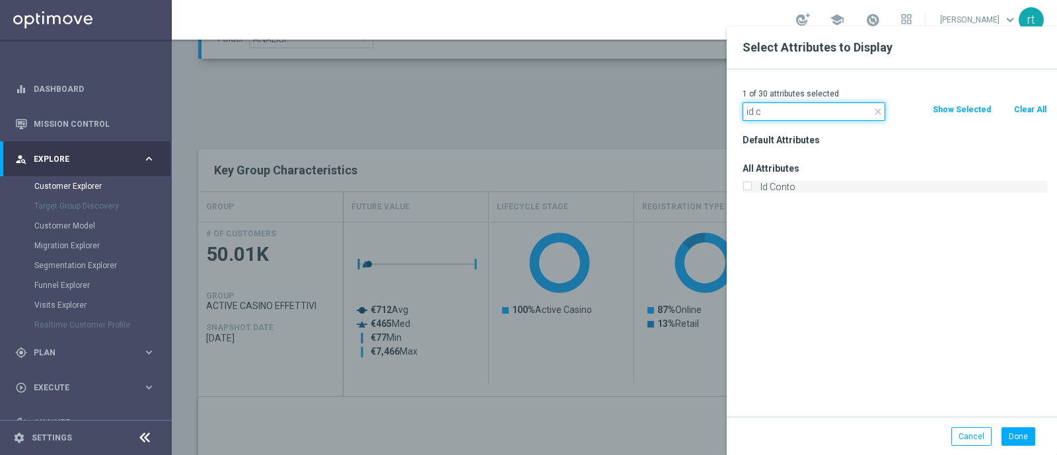
type input "id c"
click at [777, 183] on label "Id Conto" at bounding box center [901, 187] width 291 height 12
click at [751, 184] on input "Id Conto" at bounding box center [747, 188] width 9 height 9
checkbox input "true"
click at [1012, 426] on div "Done Cancel" at bounding box center [892, 436] width 330 height 39
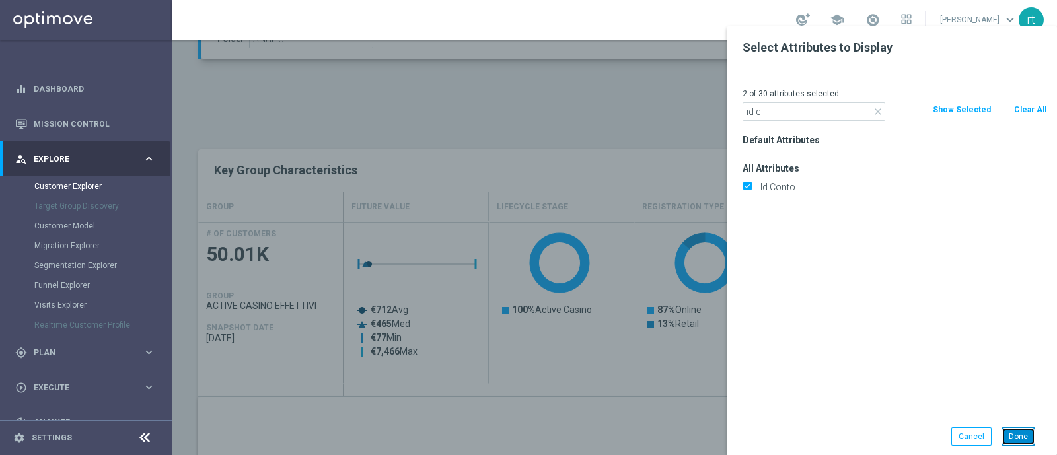
click at [1013, 434] on button "Done" at bounding box center [1019, 437] width 34 height 19
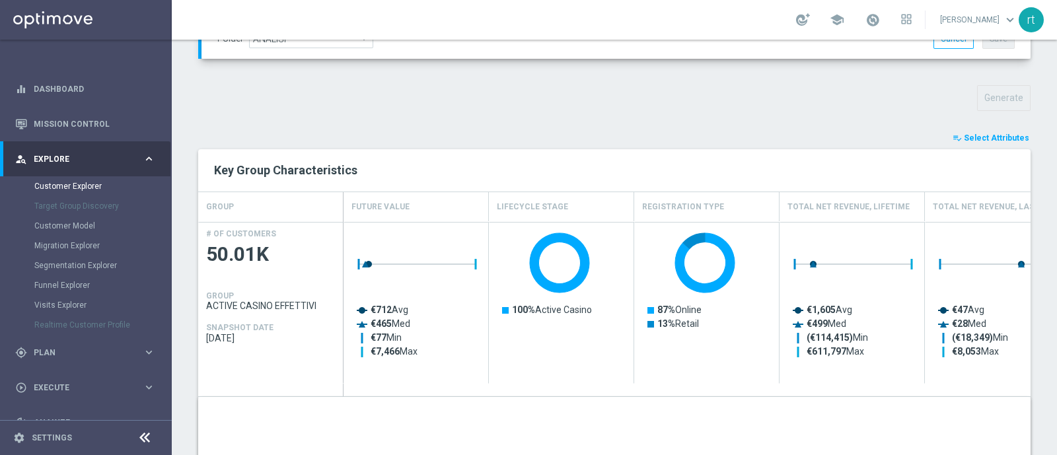
type input "Search"
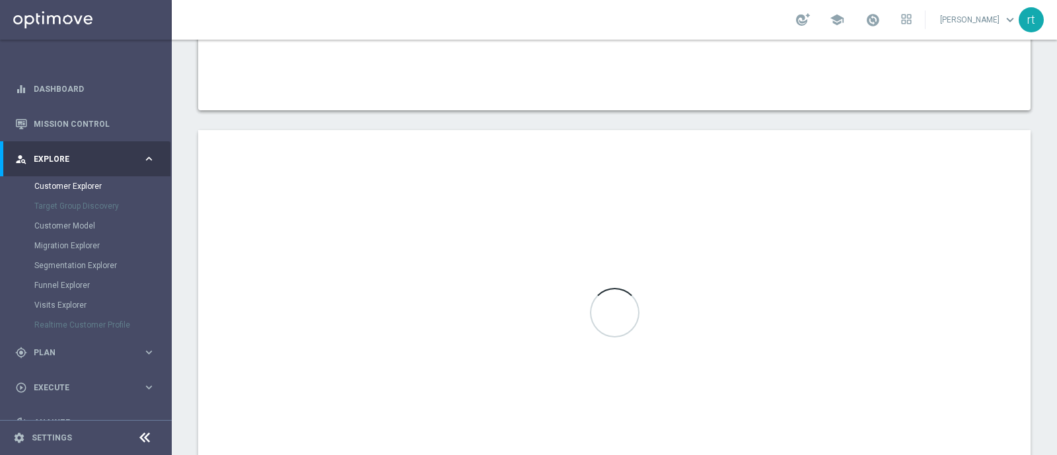
scroll to position [960, 0]
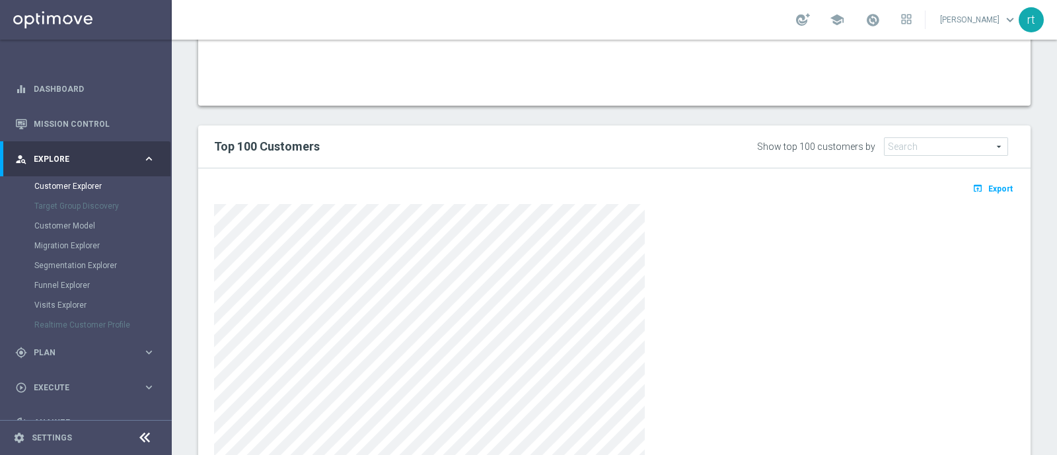
click at [780, 268] on div at bounding box center [614, 339] width 801 height 271
click at [988, 190] on span "Export" at bounding box center [1000, 188] width 24 height 9
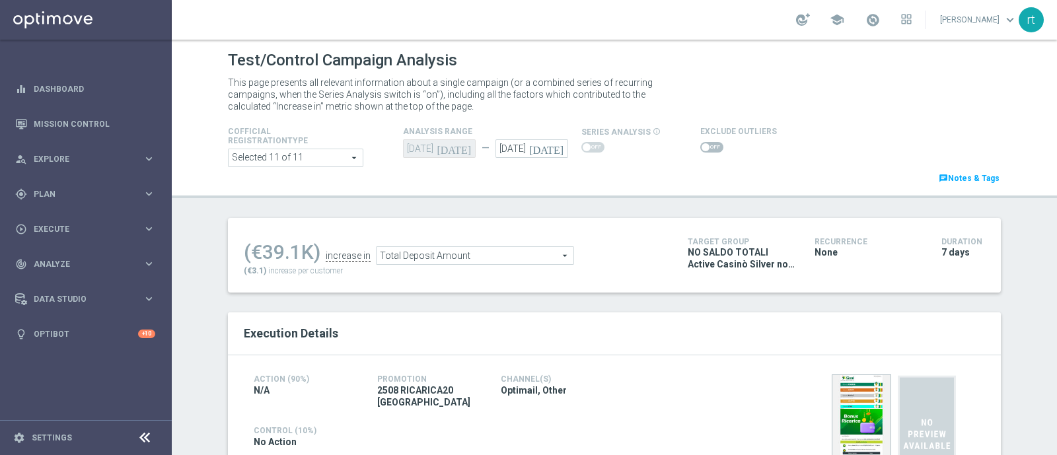
click at [704, 147] on span at bounding box center [711, 147] width 23 height 11
click at [704, 147] on input "checkbox" at bounding box center [711, 147] width 23 height 11
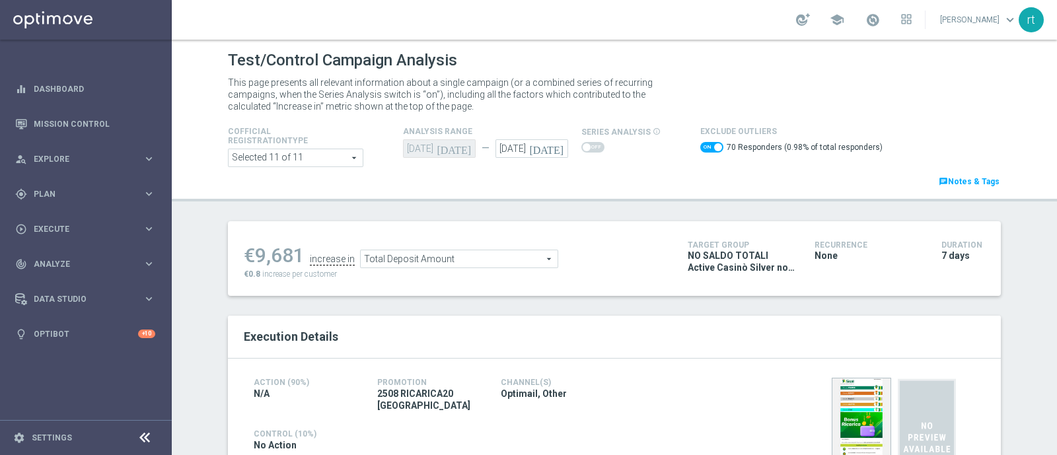
click at [700, 147] on span at bounding box center [711, 147] width 23 height 11
click at [700, 147] on input "checkbox" at bounding box center [711, 147] width 23 height 11
checkbox input "false"
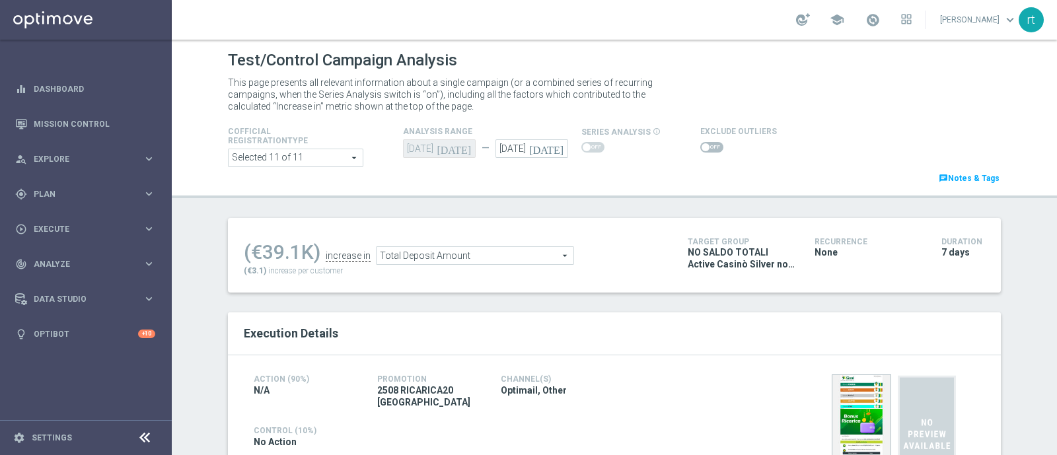
click at [396, 252] on span "Total Deposit Amount" at bounding box center [475, 255] width 197 height 17
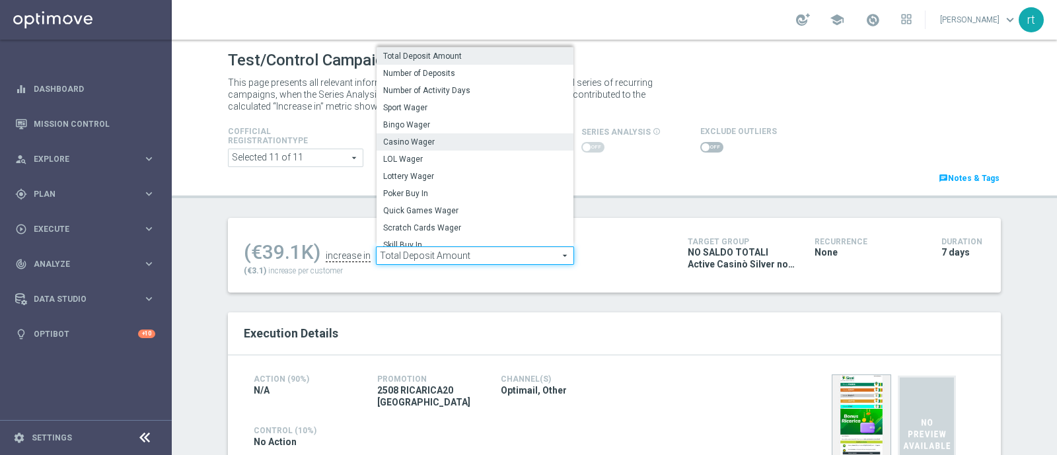
click at [400, 147] on label "Casino Wager" at bounding box center [475, 141] width 197 height 17
type input "Casino Wager"
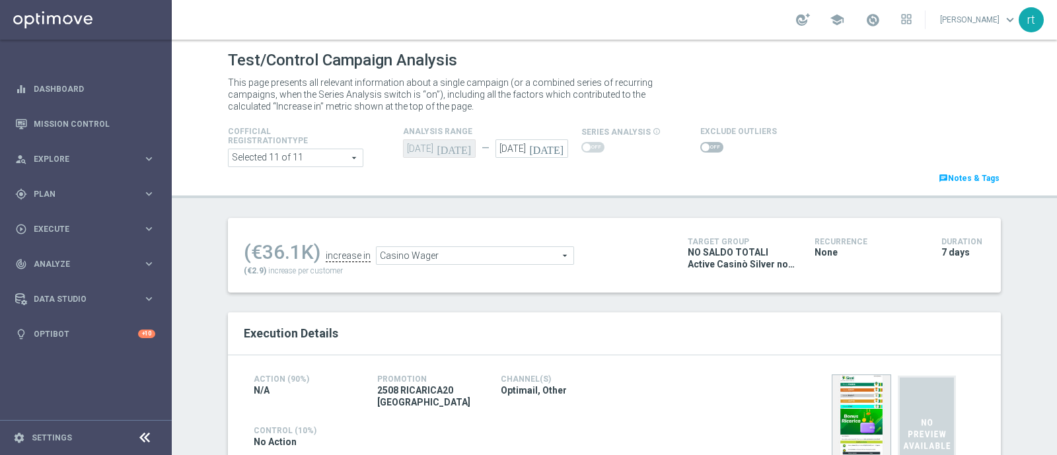
click at [700, 145] on span at bounding box center [711, 147] width 23 height 11
click at [700, 145] on input "checkbox" at bounding box center [711, 147] width 23 height 11
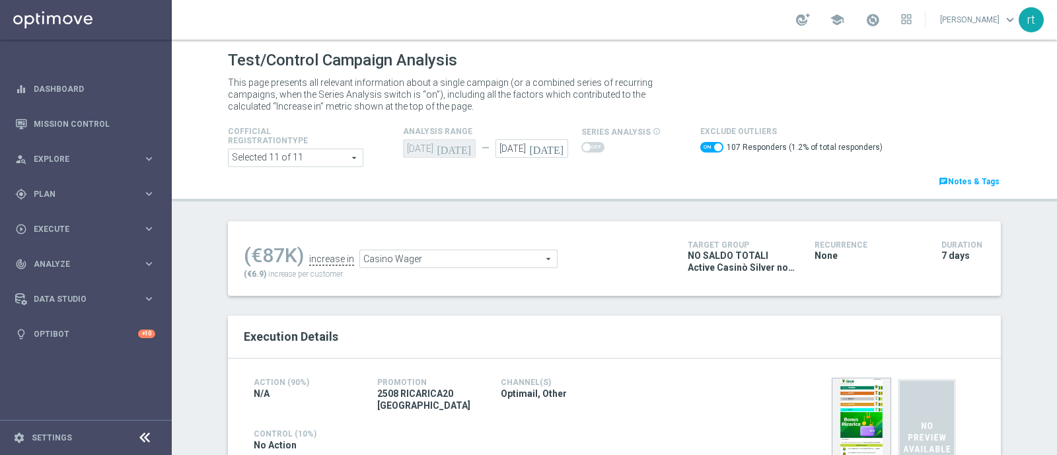
click at [700, 143] on span at bounding box center [711, 147] width 23 height 11
click at [700, 143] on input "checkbox" at bounding box center [711, 147] width 23 height 11
checkbox input "false"
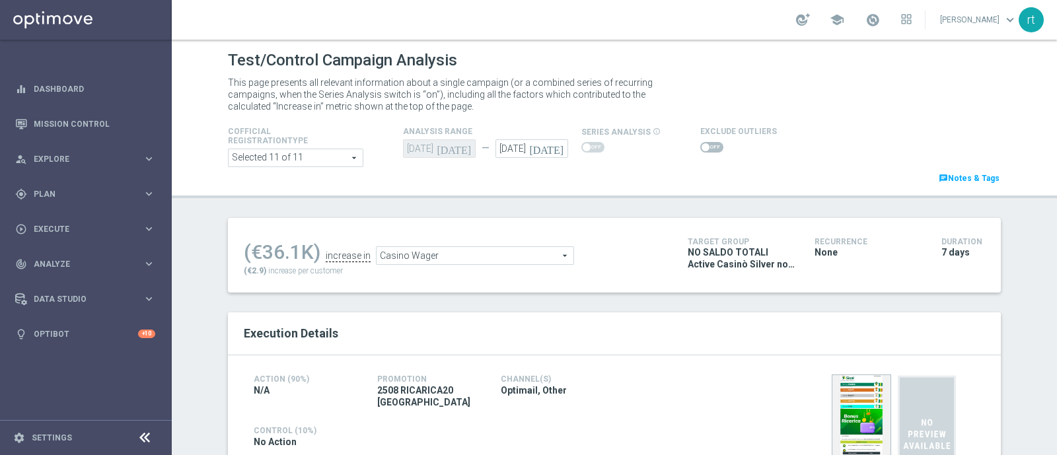
click at [624, 223] on div "(€36.1K) increase in Casino Wager Casino Wager arrow_drop_down search (€2.9) in…" at bounding box center [614, 255] width 773 height 75
click at [423, 262] on span "Casino Wager" at bounding box center [475, 255] width 197 height 17
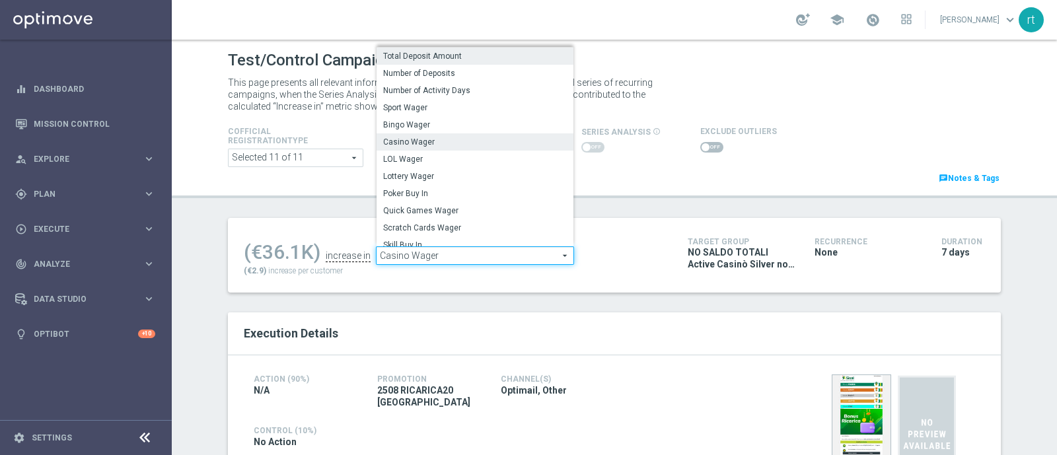
click at [406, 54] on span "Total Deposit Amount" at bounding box center [475, 56] width 184 height 11
type input "Total Deposit Amount"
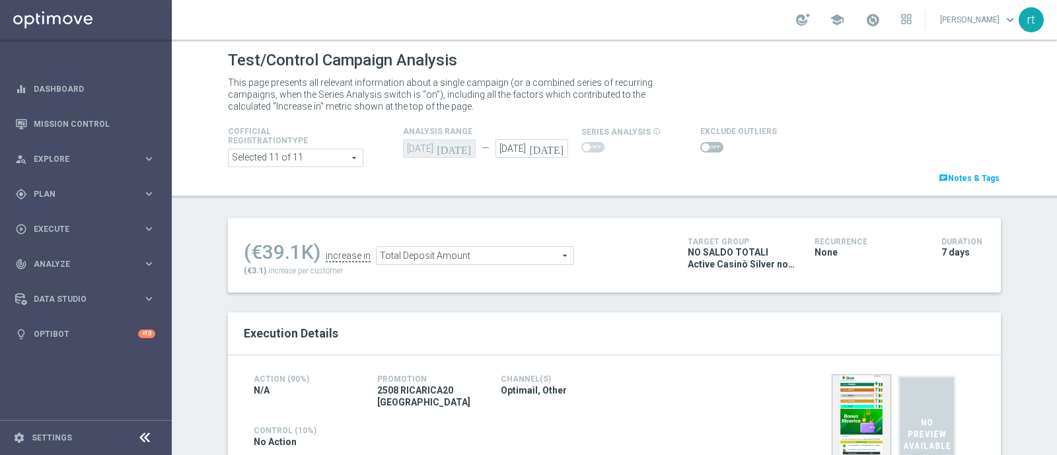
click at [702, 149] on span at bounding box center [706, 147] width 8 height 8
click at [700, 149] on input "checkbox" at bounding box center [711, 147] width 23 height 11
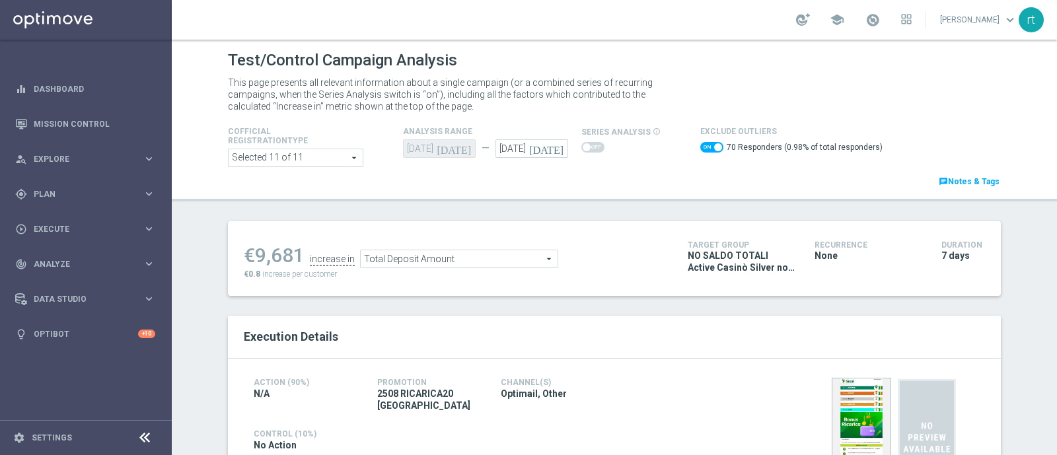
scroll to position [4, 0]
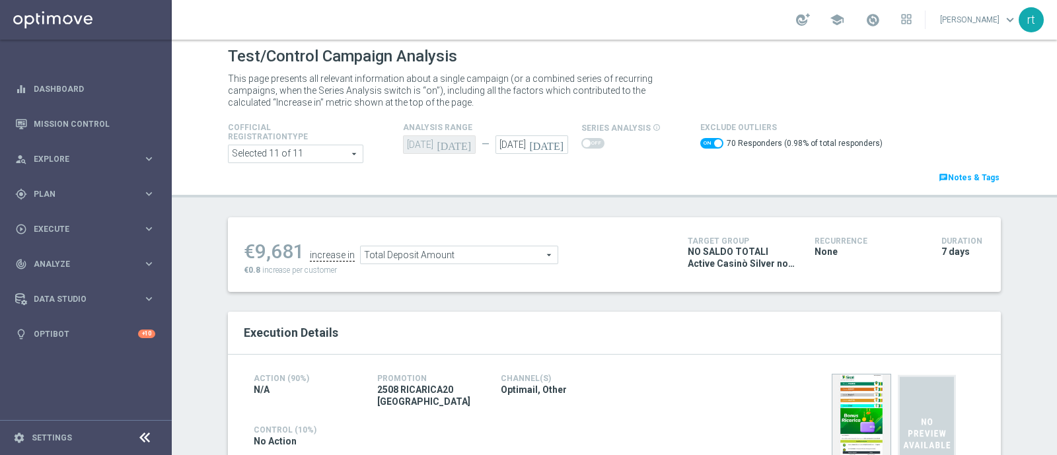
click at [700, 139] on span at bounding box center [711, 143] width 23 height 11
click at [700, 139] on input "checkbox" at bounding box center [711, 143] width 23 height 11
checkbox input "false"
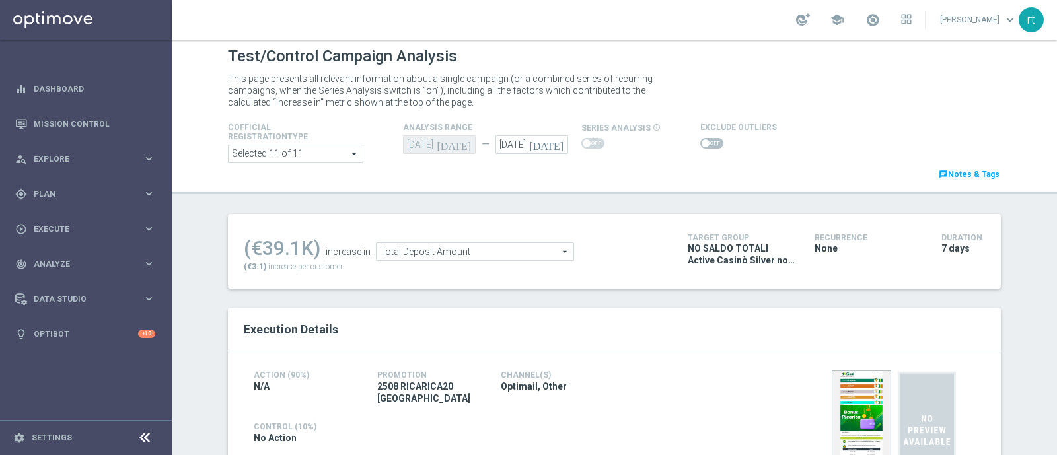
click at [409, 250] on span "Total Deposit Amount" at bounding box center [475, 251] width 197 height 17
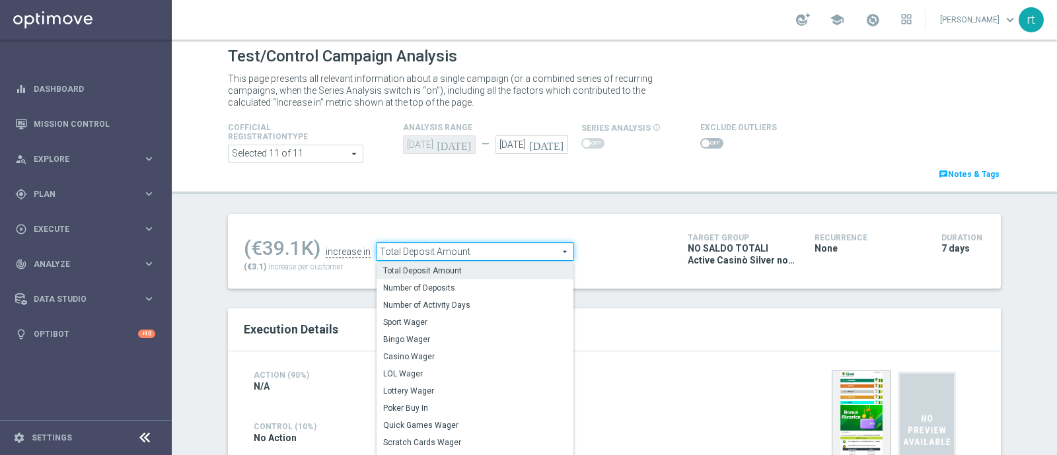
click at [409, 358] on span "Casino Wager" at bounding box center [475, 357] width 184 height 11
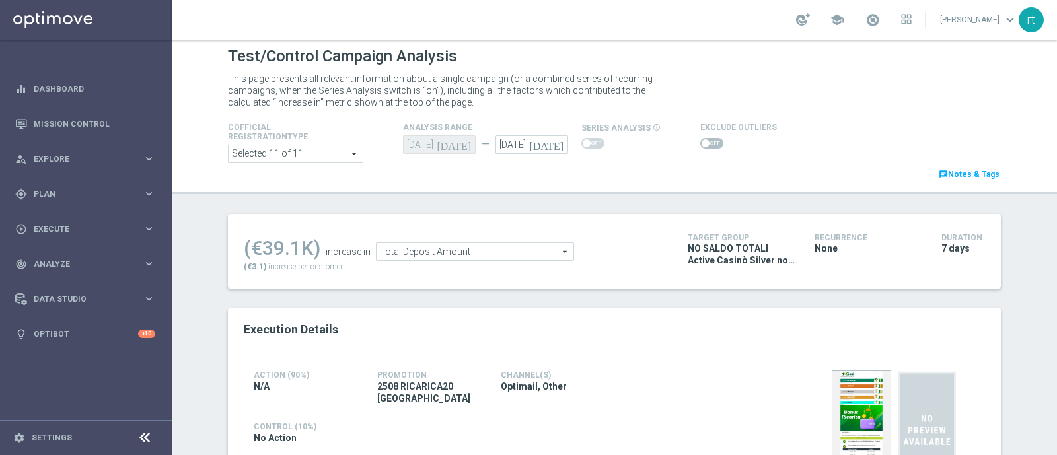
type input "Casino Wager"
click at [321, 207] on div "Test/Control Campaign Analysis This page presents all relevant information abou…" at bounding box center [614, 248] width 885 height 416
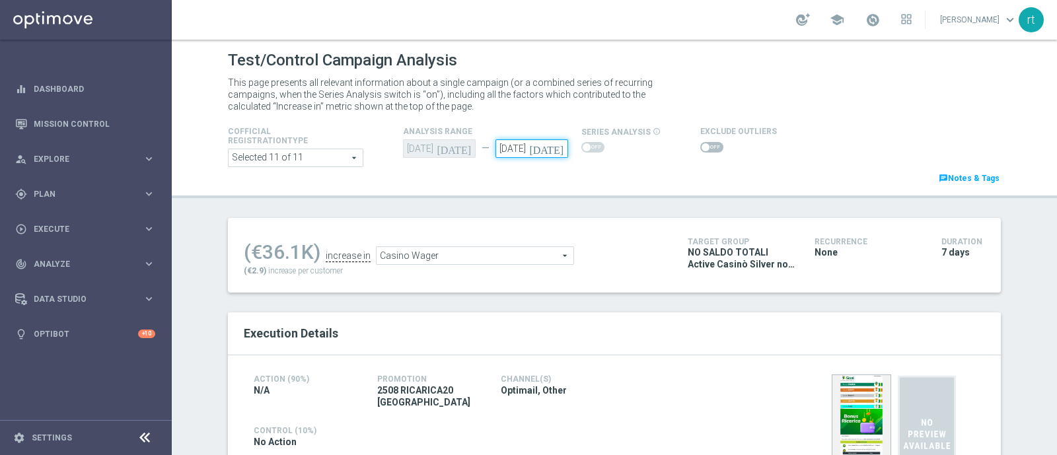
click at [496, 151] on input "[DATE]" at bounding box center [532, 148] width 73 height 19
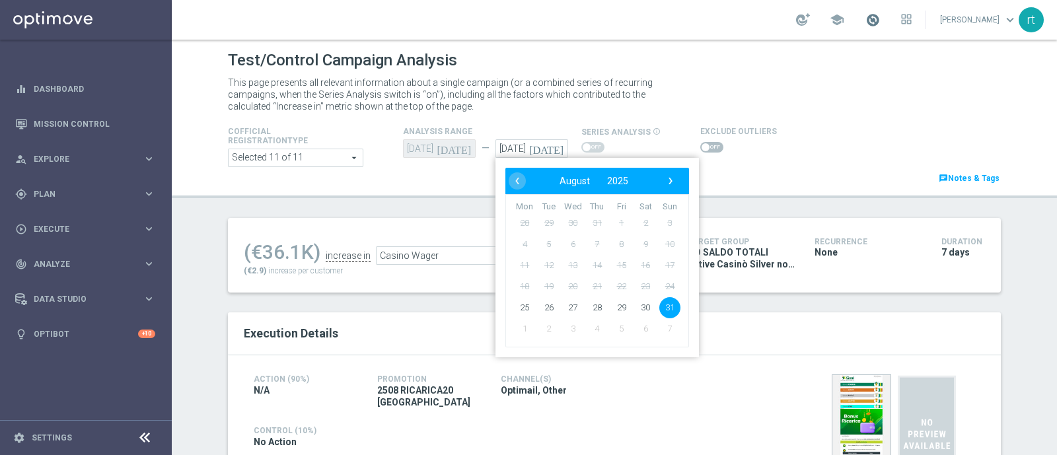
click at [880, 13] on span at bounding box center [873, 20] width 15 height 15
click at [722, 71] on div "Test/Control Campaign Analysis" at bounding box center [614, 61] width 773 height 26
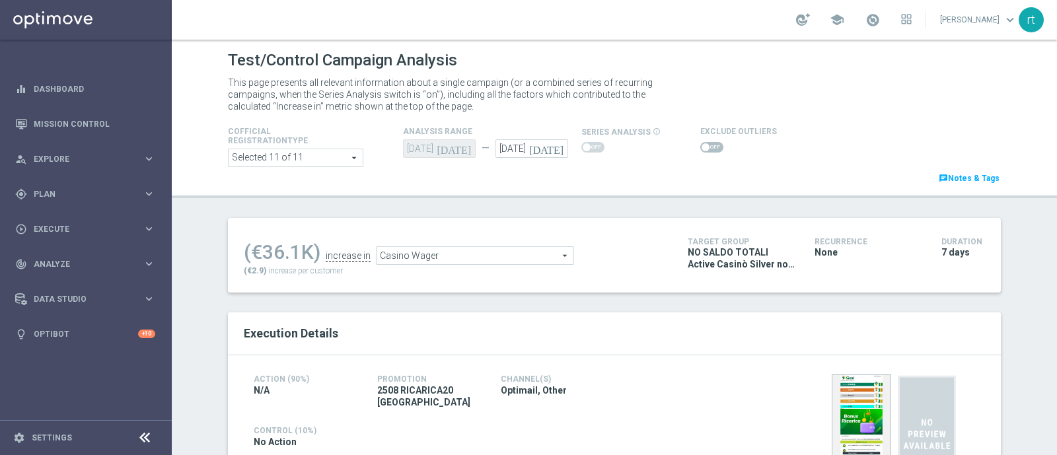
click at [879, 30] on link at bounding box center [872, 20] width 17 height 21
click at [651, 27] on div "school Last available data: [DATE] Batch process is scheduled to occur within t…" at bounding box center [614, 20] width 885 height 40
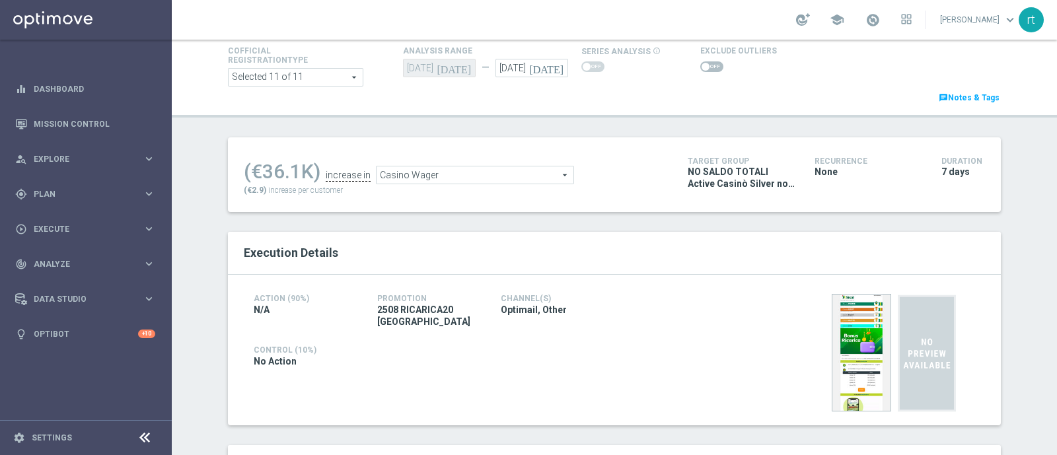
click at [424, 172] on span "Casino Wager" at bounding box center [475, 175] width 197 height 17
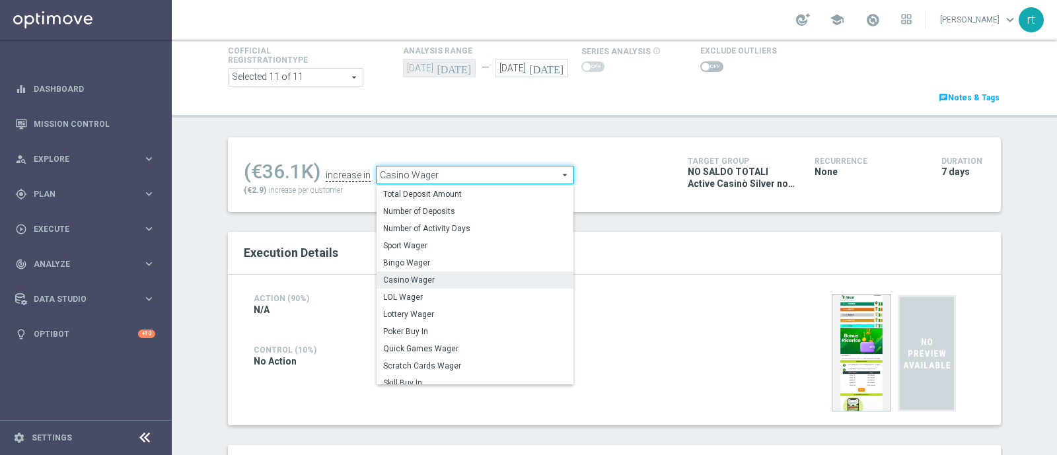
click at [406, 153] on ul "(€36.1K) increase in Casino Wager Casino Wager arrow_drop_down search Total Dep…" at bounding box center [456, 168] width 431 height 31
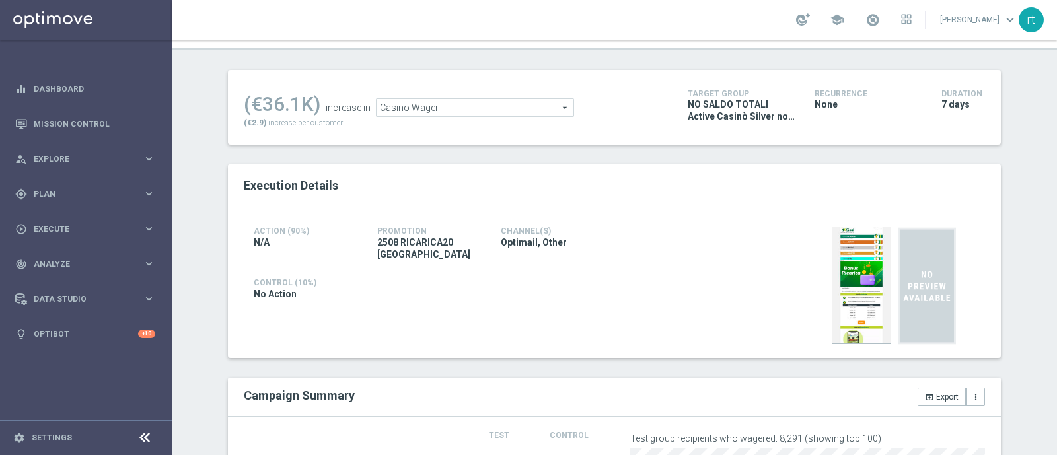
scroll to position [9, 0]
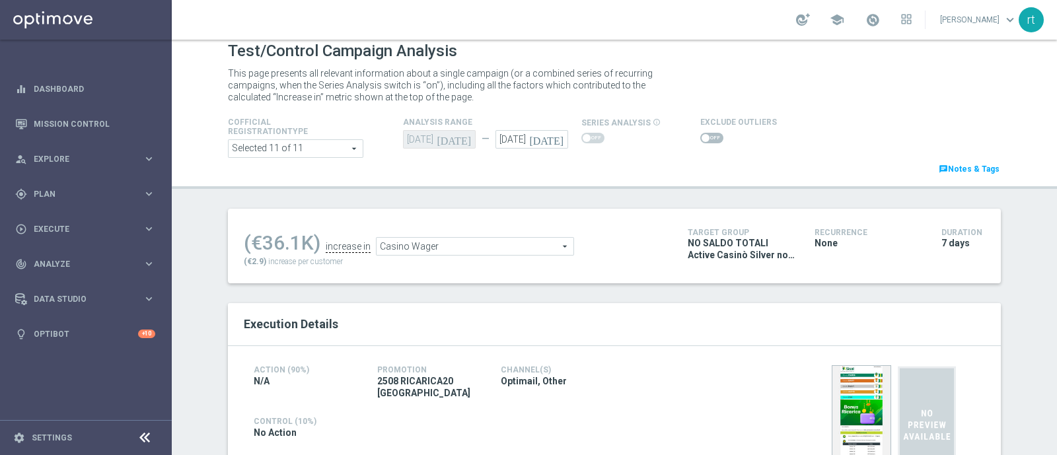
click at [703, 137] on span at bounding box center [711, 138] width 23 height 11
click at [703, 137] on input "checkbox" at bounding box center [711, 138] width 23 height 11
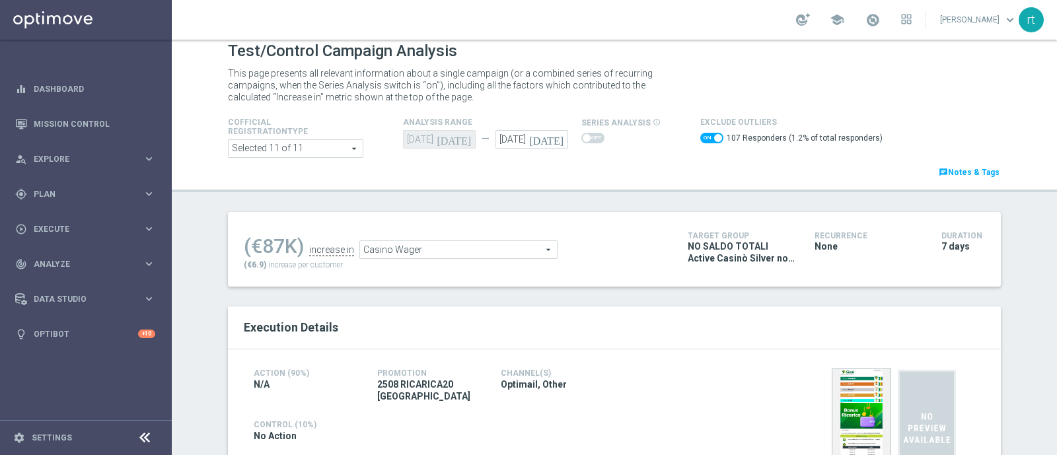
click at [700, 139] on span at bounding box center [711, 138] width 23 height 11
click at [700, 139] on input "checkbox" at bounding box center [711, 138] width 23 height 11
checkbox input "false"
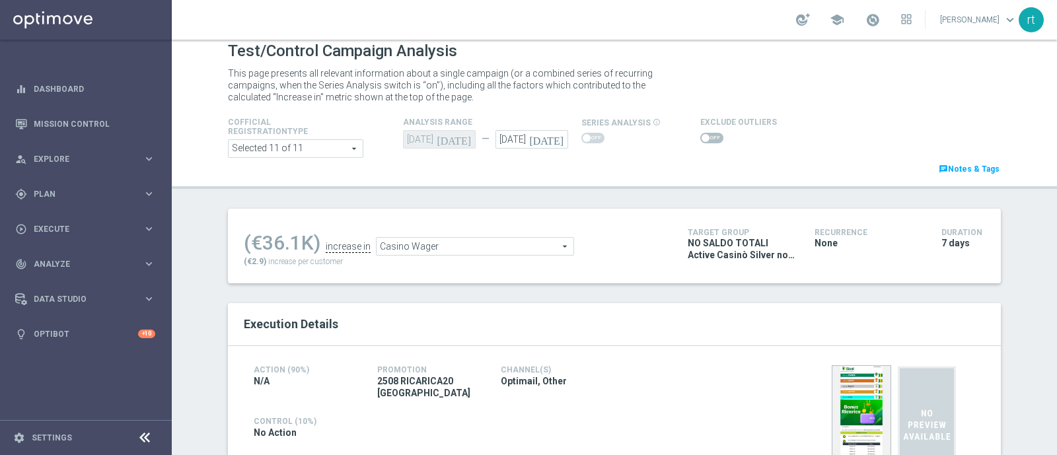
click at [392, 246] on span "Casino Wager" at bounding box center [475, 246] width 197 height 17
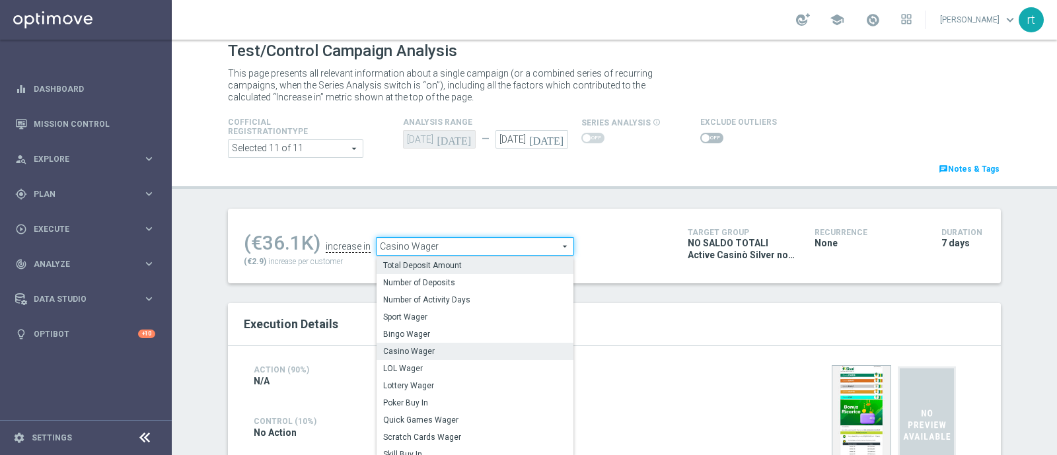
click at [410, 260] on span "Total Deposit Amount" at bounding box center [475, 265] width 184 height 11
type input "Total Deposit Amount"
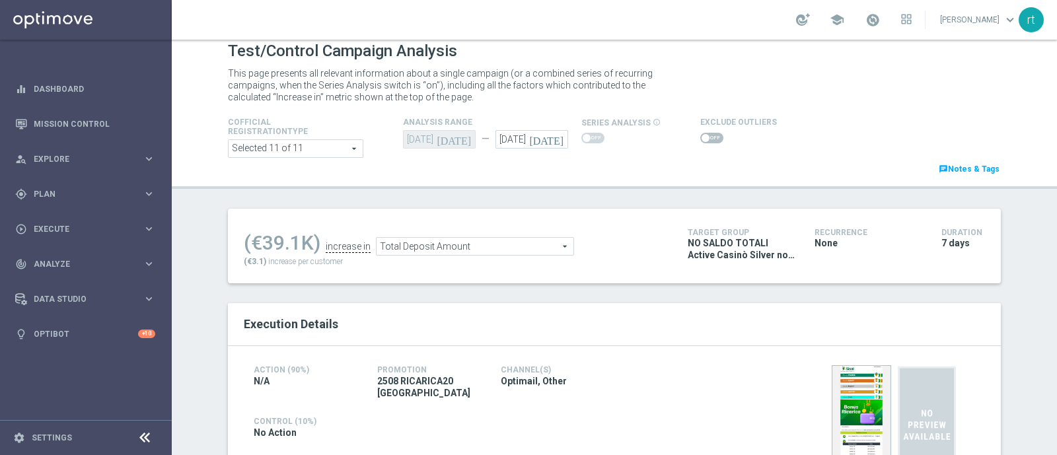
click at [705, 139] on span at bounding box center [711, 138] width 23 height 11
click at [705, 139] on input "checkbox" at bounding box center [711, 138] width 23 height 11
checkbox input "true"
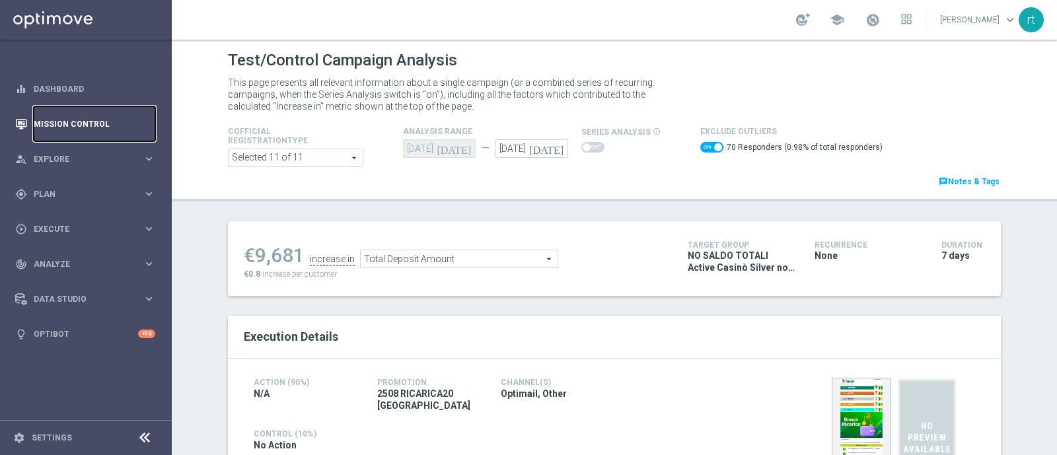
click at [98, 120] on link "Mission Control" at bounding box center [95, 123] width 122 height 35
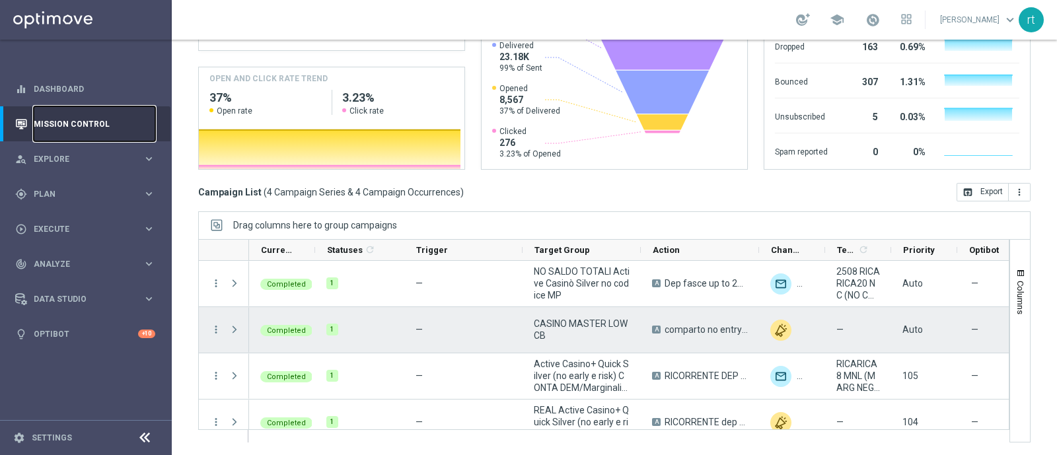
scroll to position [16, 0]
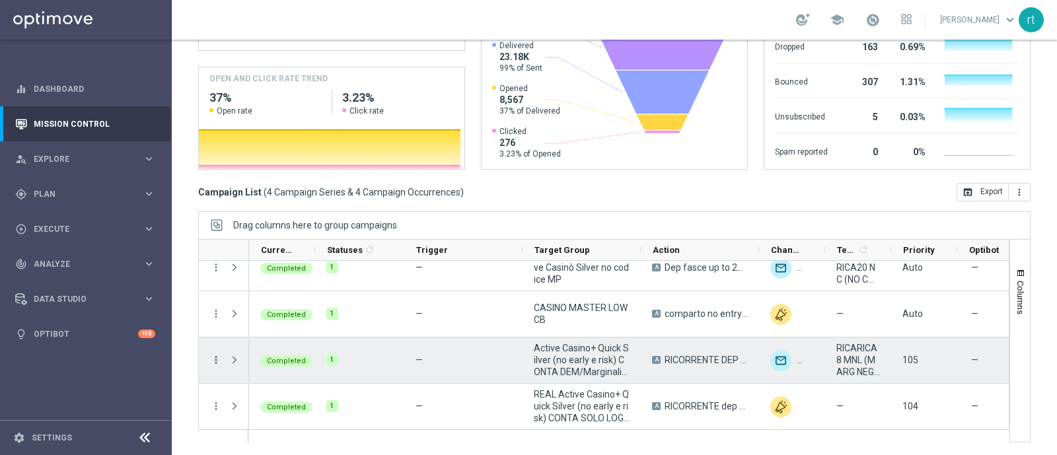
click at [218, 361] on icon "more_vert" at bounding box center [216, 360] width 12 height 12
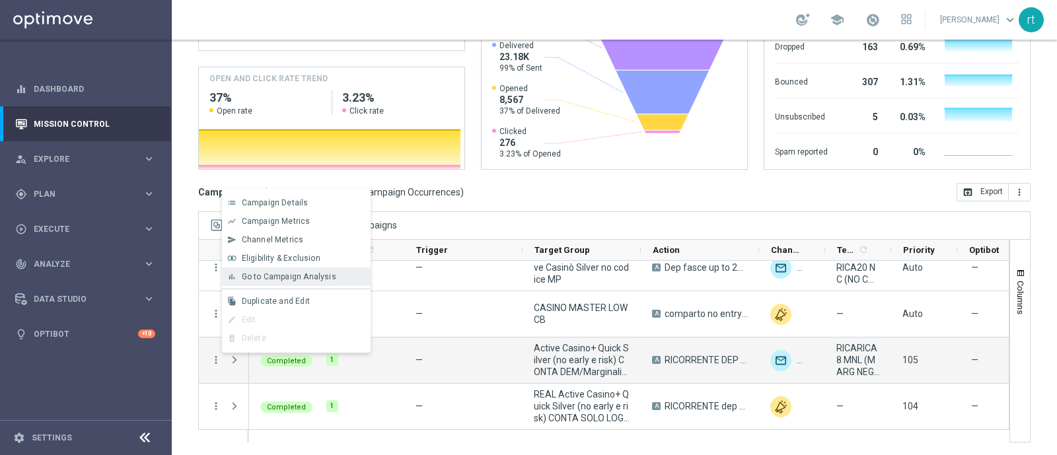
click at [319, 282] on div "bar_chart Go to Campaign Analysis" at bounding box center [296, 277] width 149 height 19
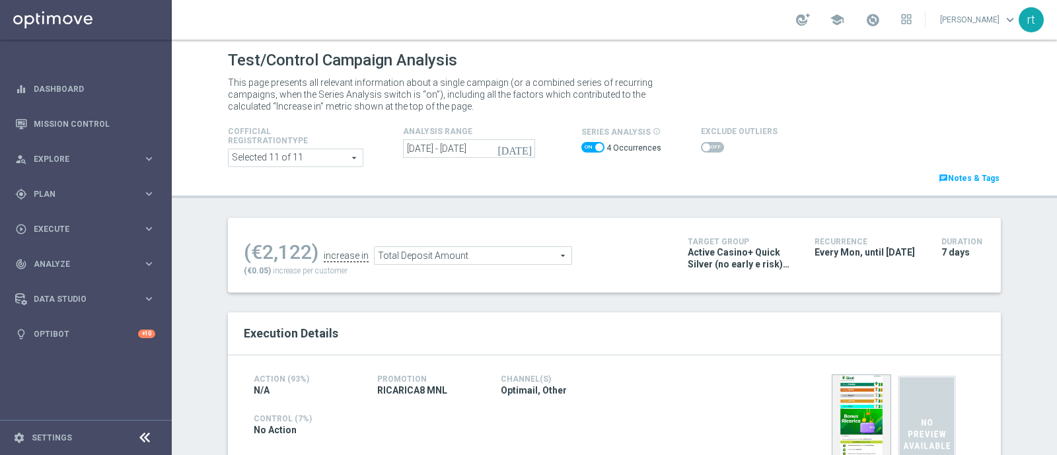
click at [585, 149] on span at bounding box center [592, 147] width 23 height 11
click at [585, 149] on input "checkbox" at bounding box center [592, 147] width 23 height 11
checkbox input "false"
